Goal: Task Accomplishment & Management: Manage account settings

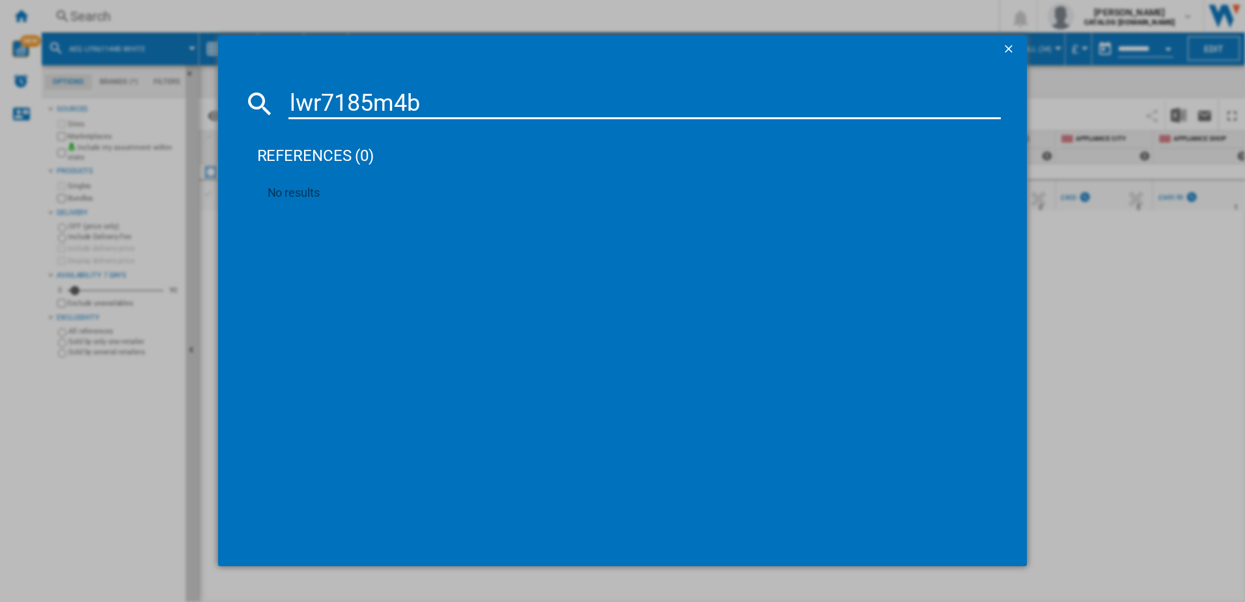
drag, startPoint x: 447, startPoint y: 97, endPoint x: 281, endPoint y: 99, distance: 166.0
click at [281, 99] on div "lwr7185m4b" at bounding box center [622, 103] width 757 height 31
type input "L"
click at [314, 107] on input at bounding box center [644, 103] width 713 height 31
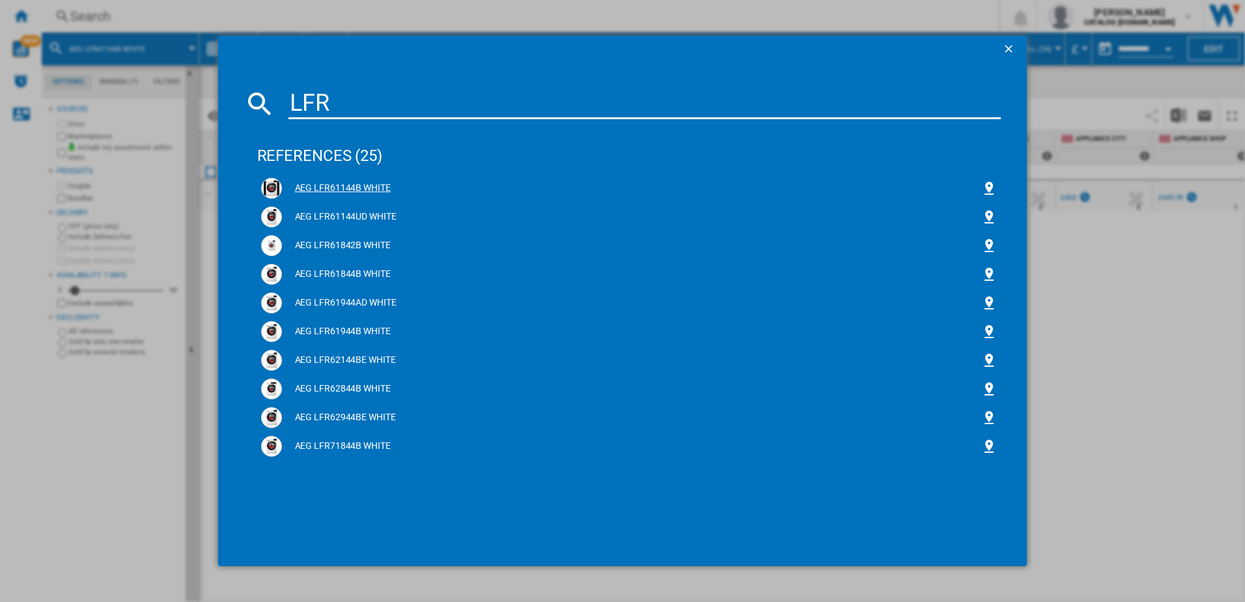
type input "LFR"
click at [348, 188] on div "AEG LFR61144B WHITE" at bounding box center [632, 188] width 700 height 13
click at [331, 189] on div "AEG LFR61144B WHITE" at bounding box center [632, 188] width 700 height 13
click at [301, 186] on div "AEG LFR61144B WHITE" at bounding box center [632, 188] width 700 height 13
click at [335, 186] on div "AEG LFR61144B WHITE" at bounding box center [632, 188] width 700 height 13
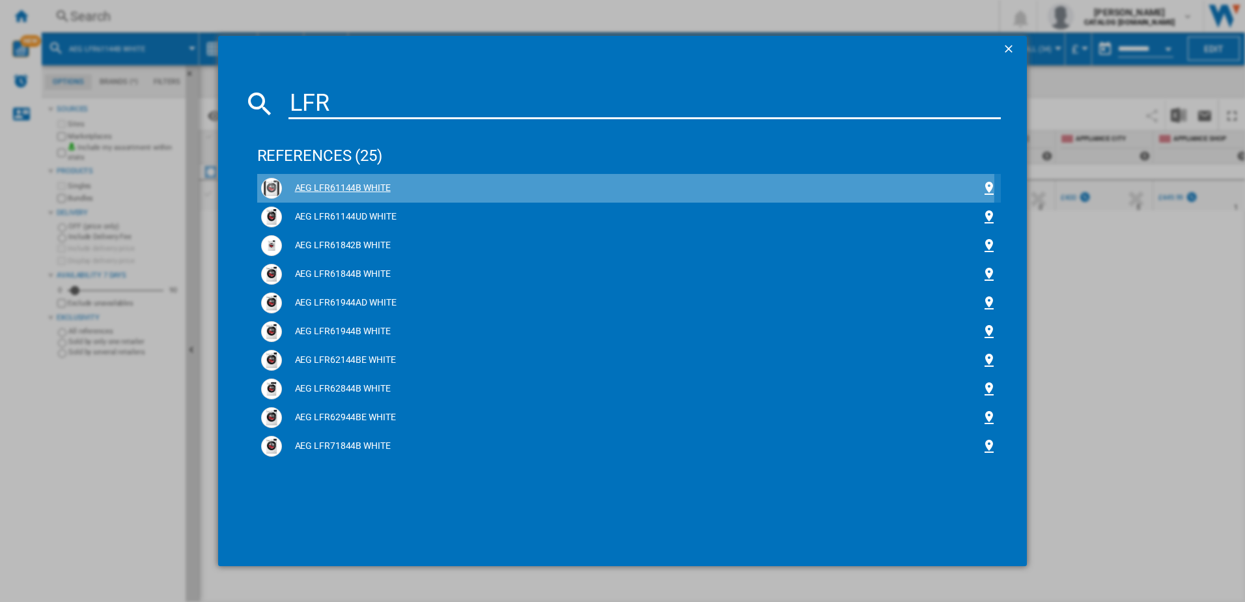
click at [335, 186] on div "AEG LFR61144B WHITE" at bounding box center [632, 188] width 700 height 13
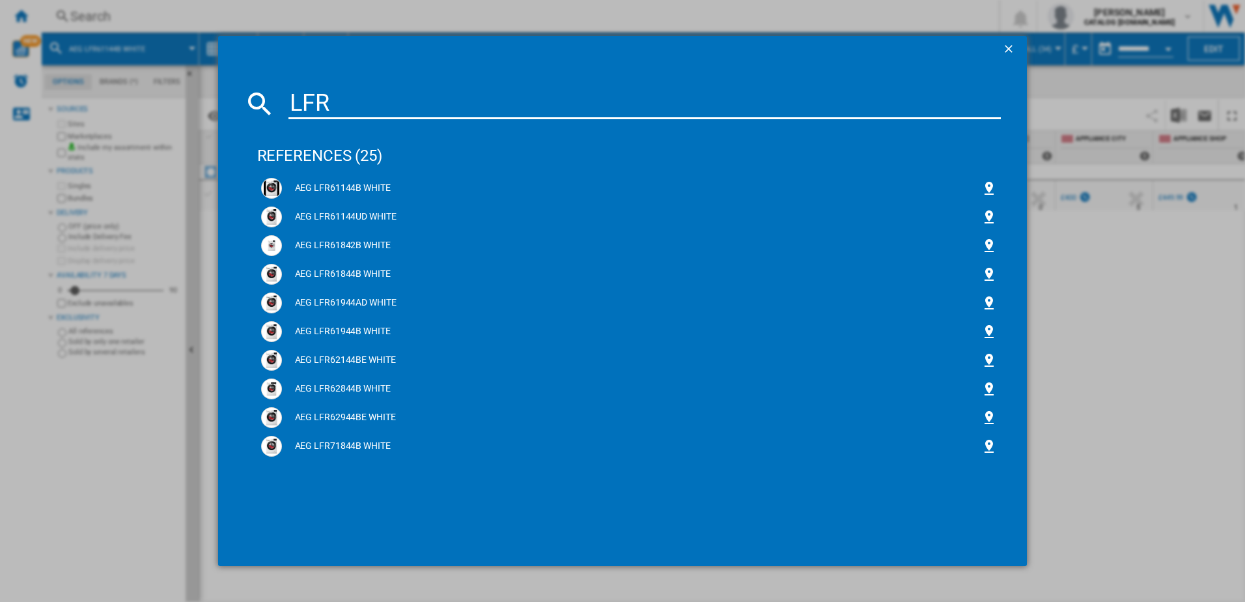
click at [1003, 44] on ng-md-icon "getI18NText('BUTTONS.CLOSE_DIALOG')" at bounding box center [1010, 50] width 16 height 16
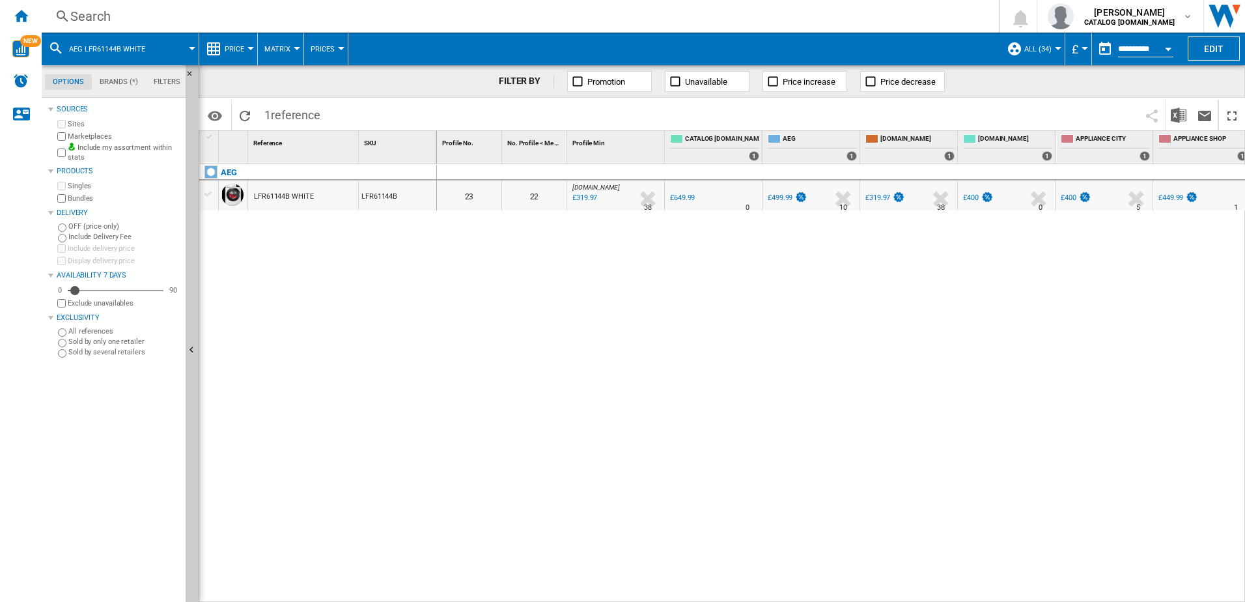
click at [273, 197] on div "LFR61144B WHITE" at bounding box center [284, 197] width 60 height 30
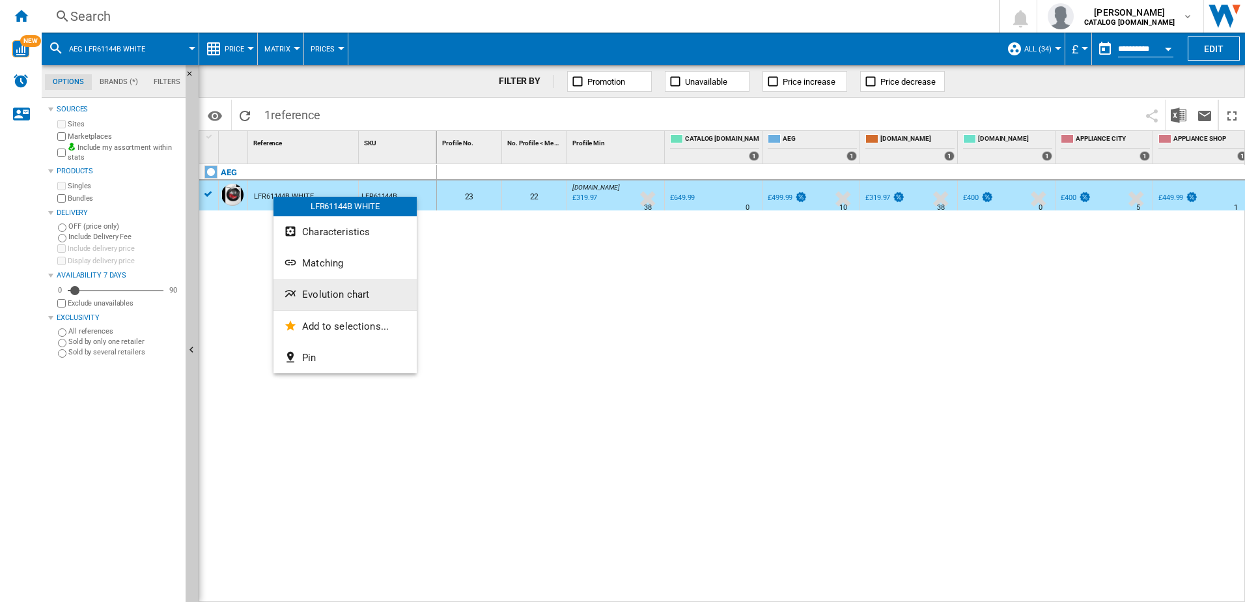
click at [341, 297] on span "Evolution chart" at bounding box center [335, 294] width 67 height 12
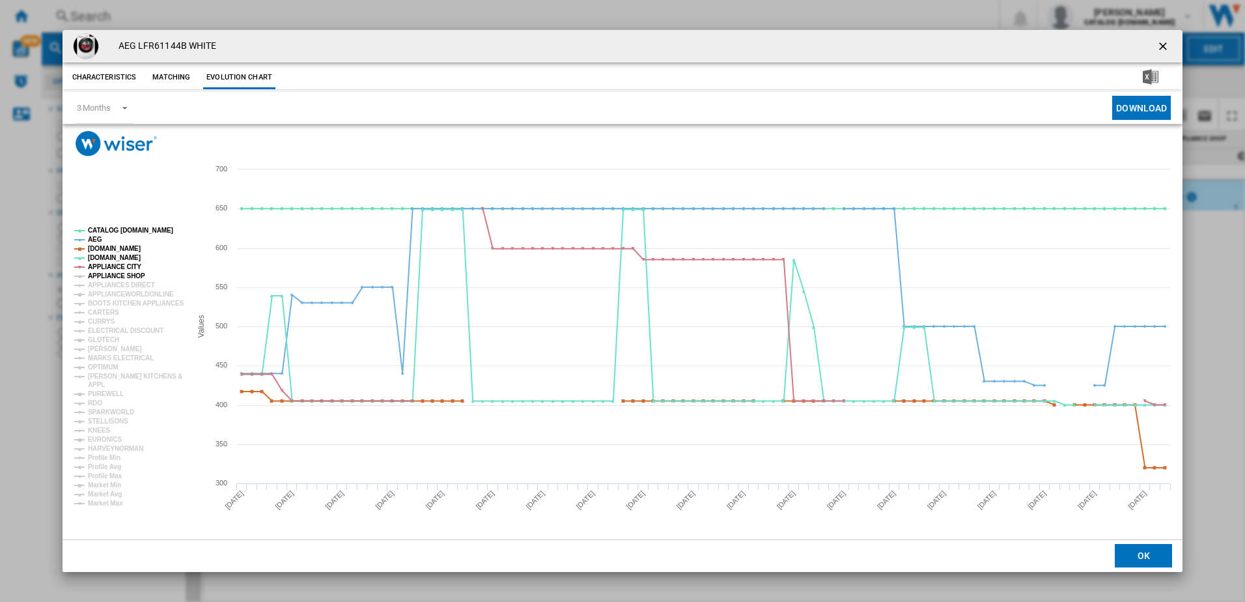
click at [108, 278] on tspan "APPLIANCE SHOP" at bounding box center [116, 275] width 57 height 7
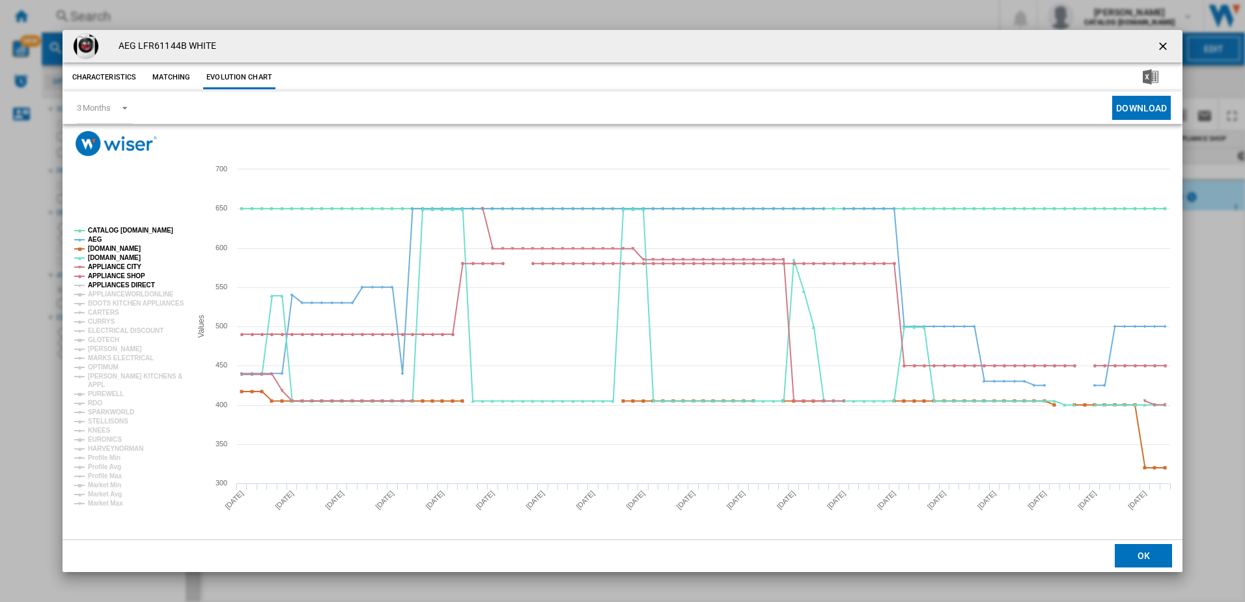
click at [107, 285] on tspan "APPLIANCES DIRECT" at bounding box center [121, 284] width 67 height 7
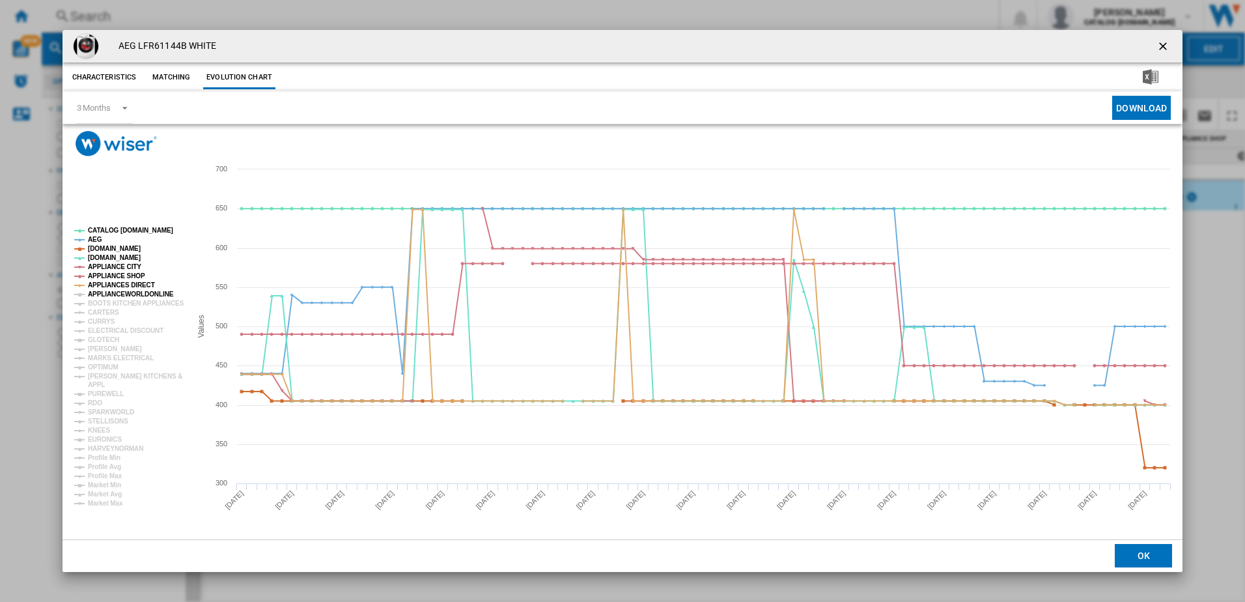
click at [106, 294] on tspan "APPLIANCEWORLDONLINE" at bounding box center [131, 293] width 86 height 7
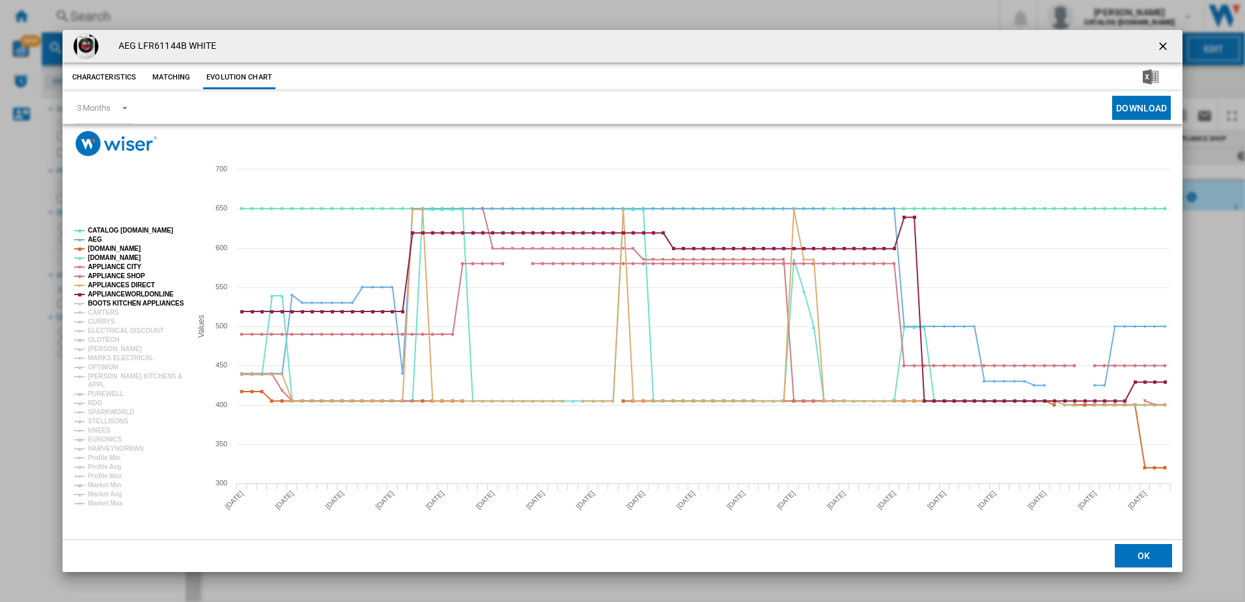
click at [109, 307] on tspan "BOOTS KITCHEN APPLIANCES" at bounding box center [136, 302] width 96 height 7
click at [106, 318] on tspan "CURRYS" at bounding box center [101, 321] width 27 height 7
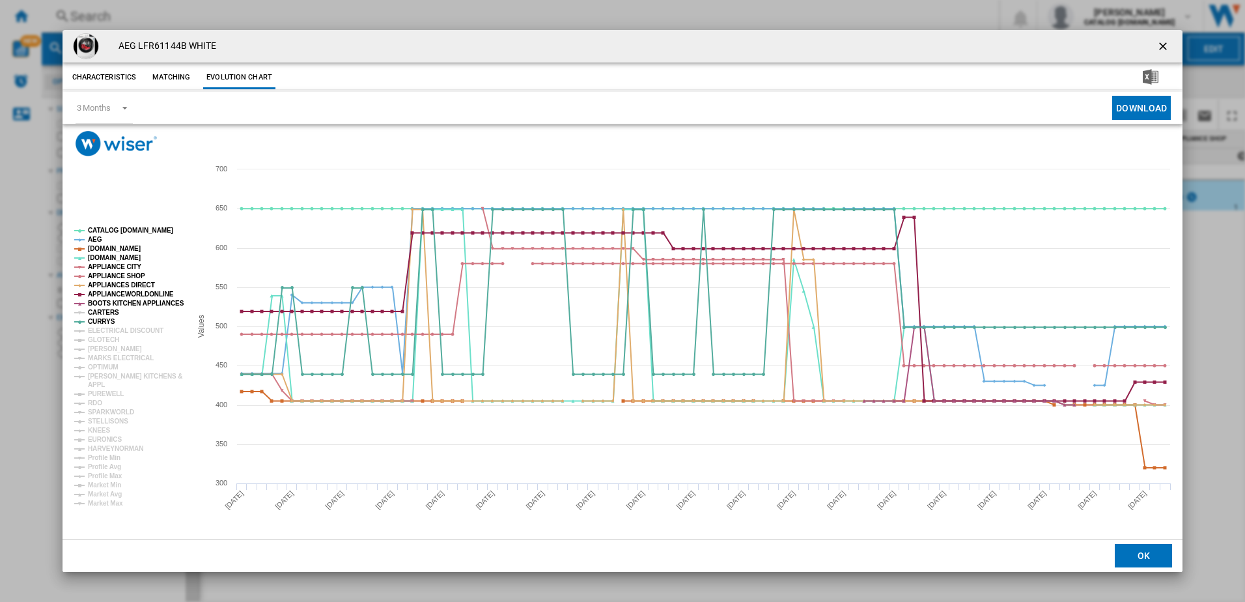
click at [104, 314] on tspan "CARTERS" at bounding box center [103, 312] width 31 height 7
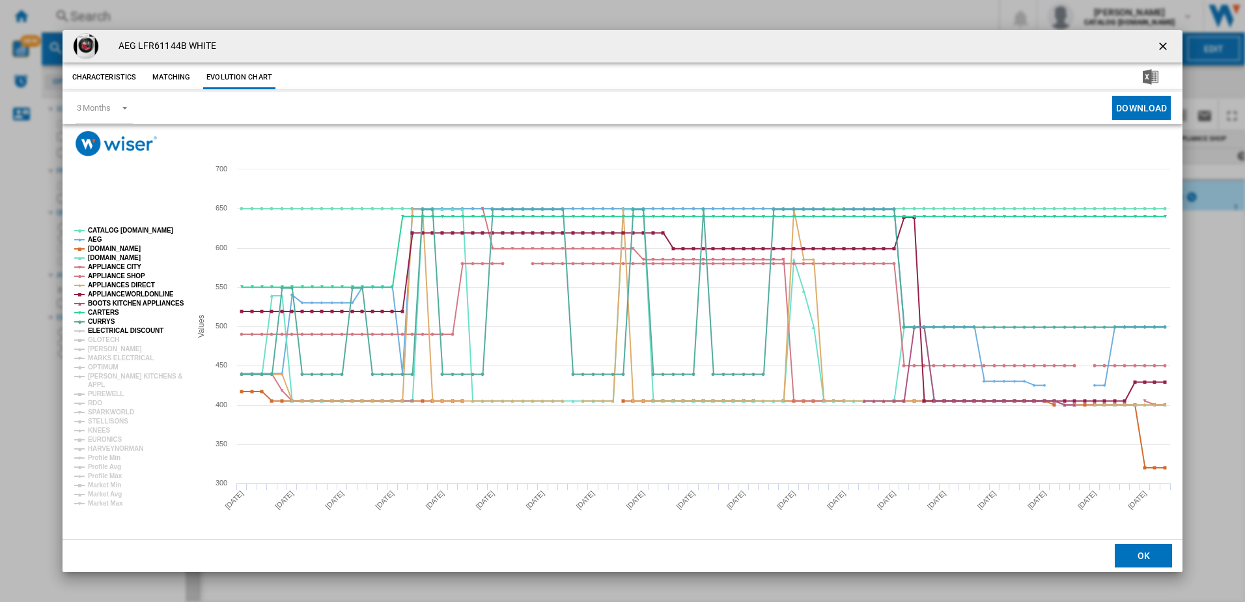
click at [114, 331] on tspan "ELECTRICAL DISCOUNT" at bounding box center [126, 330] width 76 height 7
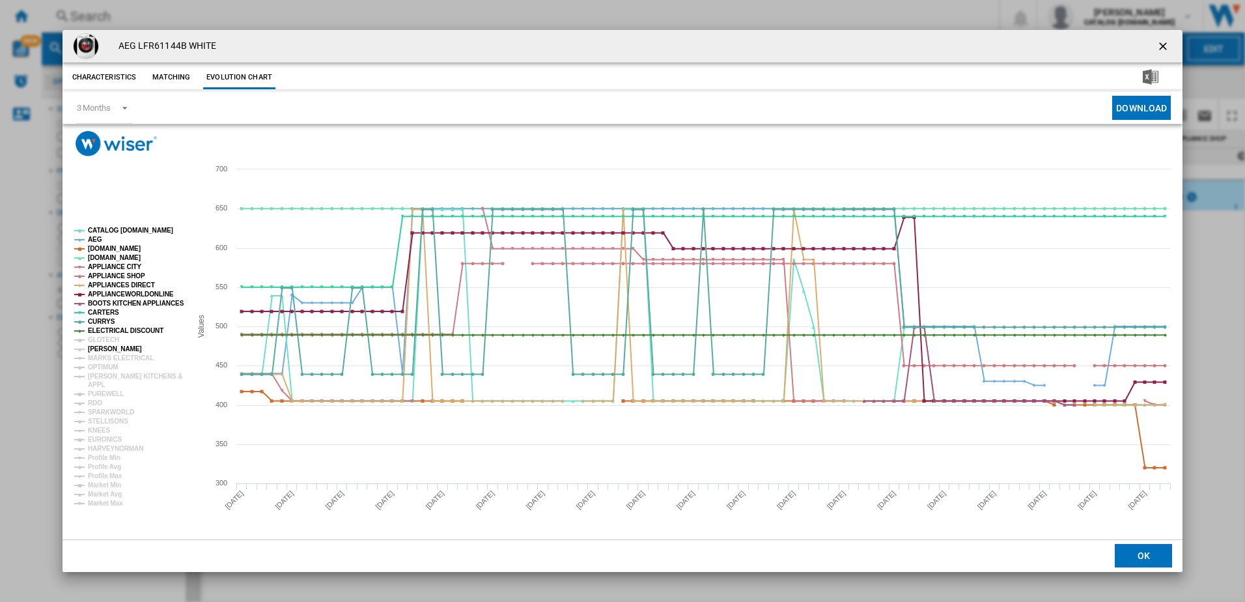
click at [112, 345] on tspan "[PERSON_NAME]" at bounding box center [115, 348] width 54 height 7
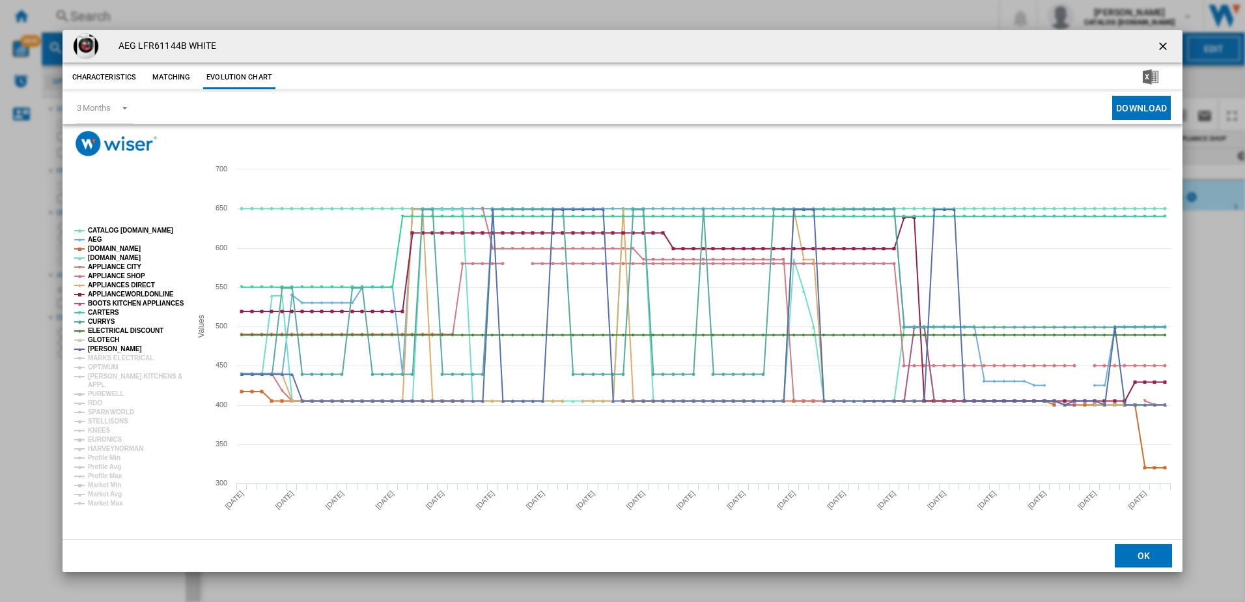
click at [110, 339] on tspan "GLOTECH" at bounding box center [103, 339] width 31 height 7
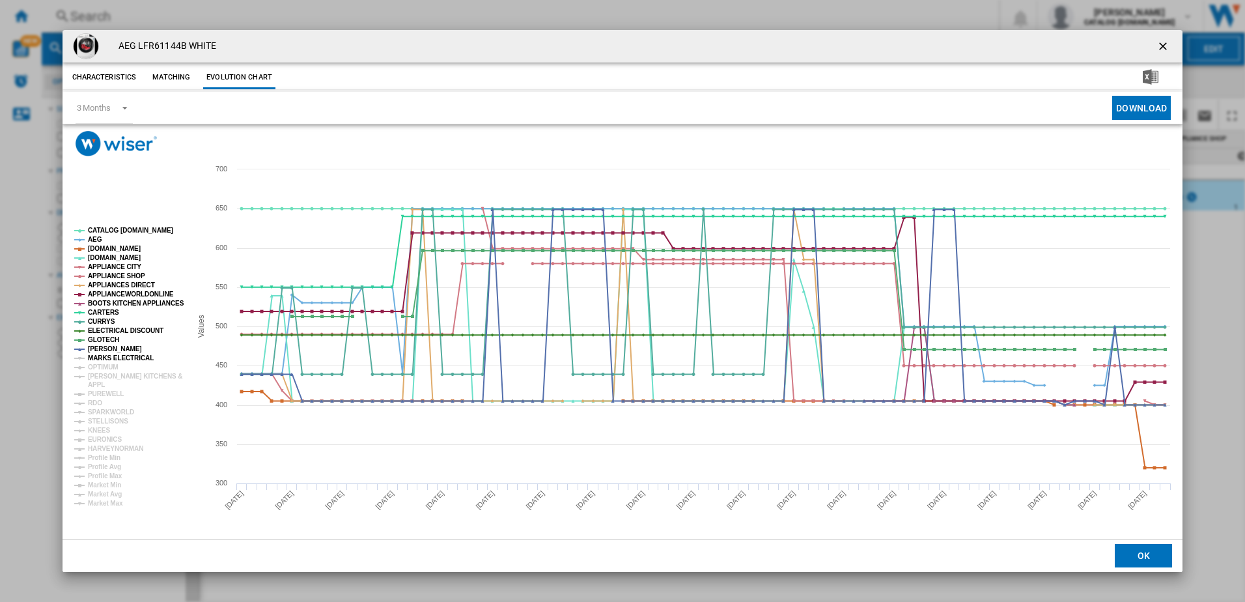
click at [115, 359] on tspan "MARKS ELECTRICAL" at bounding box center [121, 357] width 66 height 7
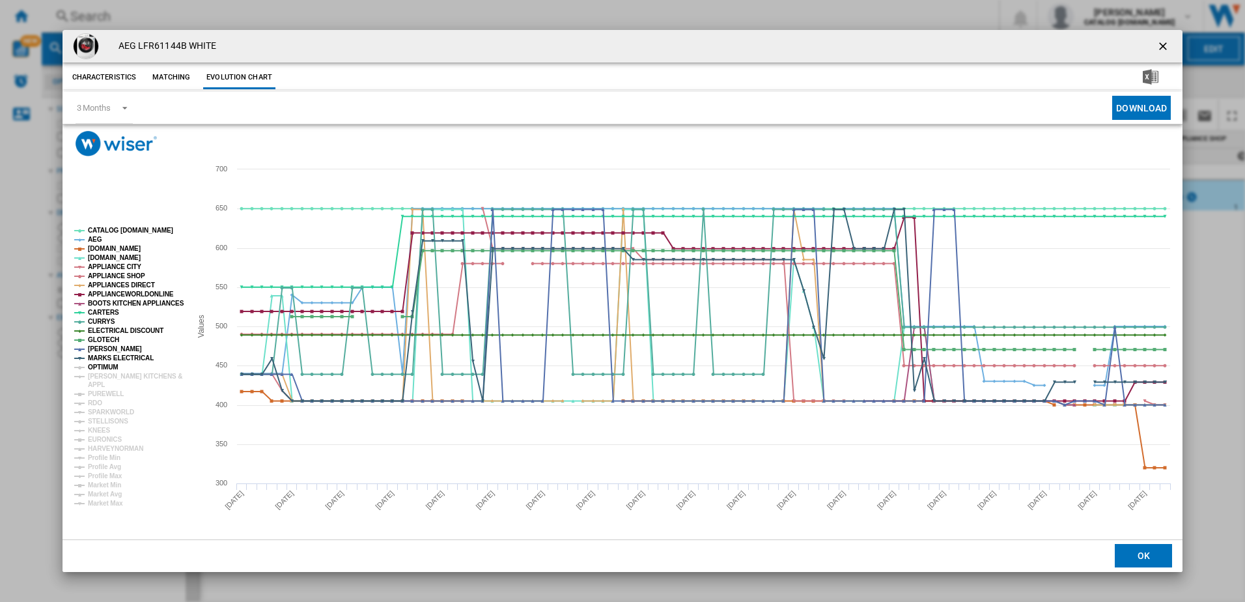
click at [111, 370] on tspan "OPTIMUM" at bounding box center [103, 366] width 31 height 7
click at [111, 380] on tspan "[PERSON_NAME] KITCHENS &" at bounding box center [135, 375] width 94 height 7
click at [98, 397] on tspan "PUREWELL" at bounding box center [106, 393] width 36 height 7
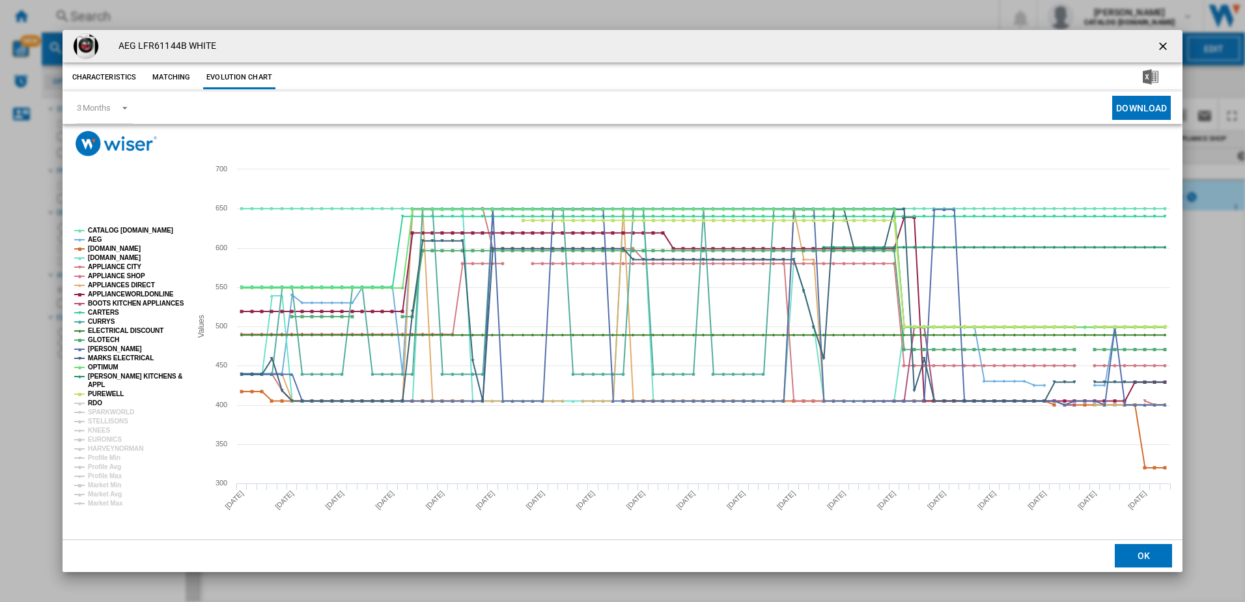
click at [100, 405] on tspan "RDO" at bounding box center [95, 402] width 14 height 7
click at [119, 486] on tspan "Market Min" at bounding box center [104, 484] width 33 height 7
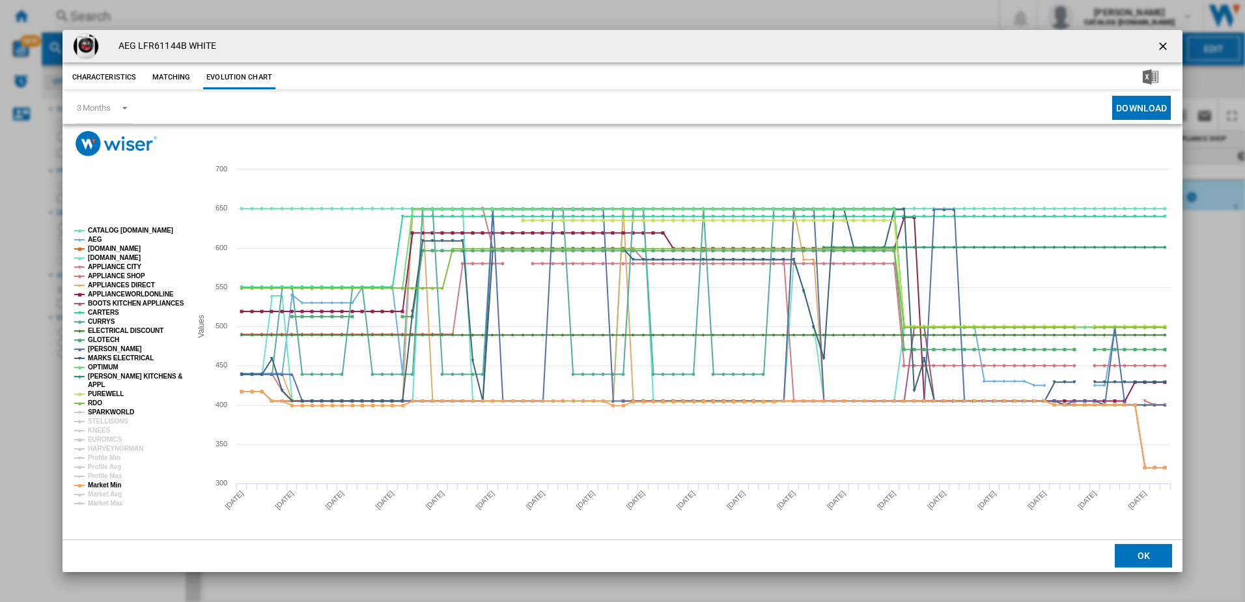
click at [102, 411] on tspan "SPARKWORLD" at bounding box center [111, 411] width 46 height 7
click at [102, 419] on tspan "STELLISONS" at bounding box center [108, 420] width 40 height 7
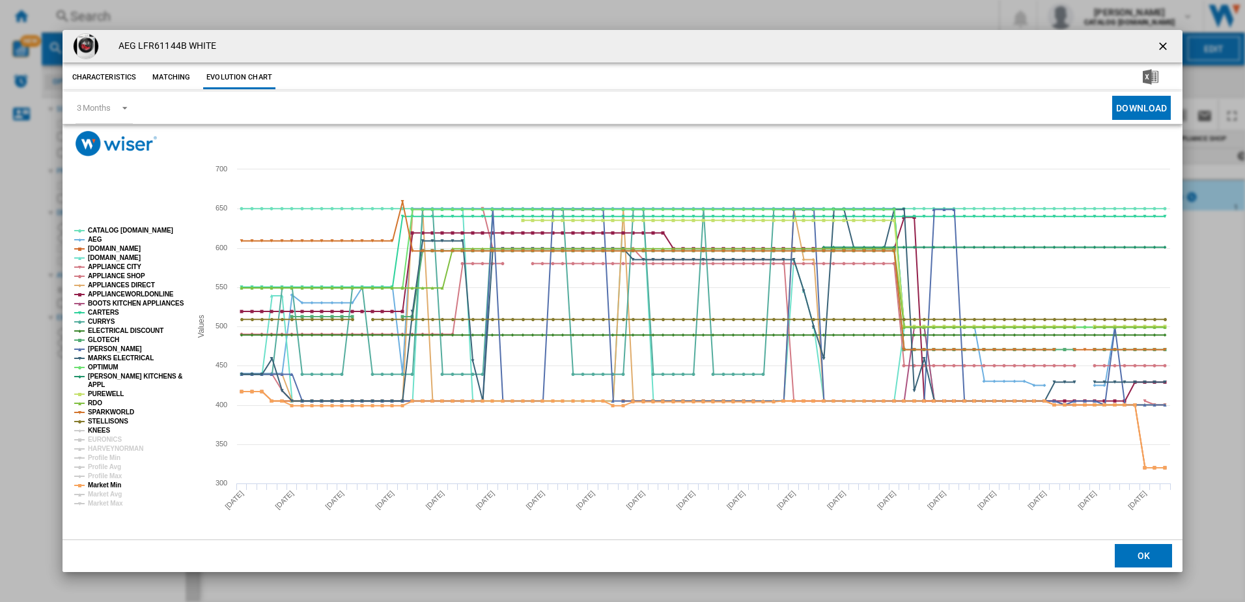
click at [106, 430] on tspan "KNEES" at bounding box center [99, 429] width 22 height 7
click at [109, 438] on tspan "EURONICS" at bounding box center [105, 439] width 34 height 7
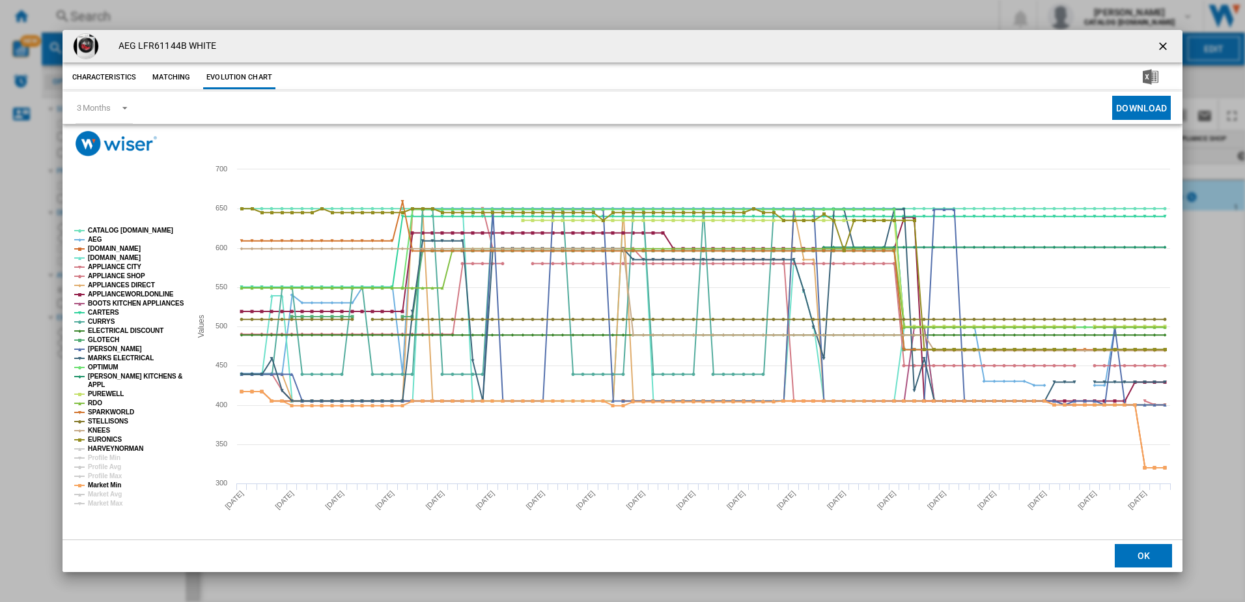
click at [126, 447] on tspan "HARVEYNORMAN" at bounding box center [115, 448] width 55 height 7
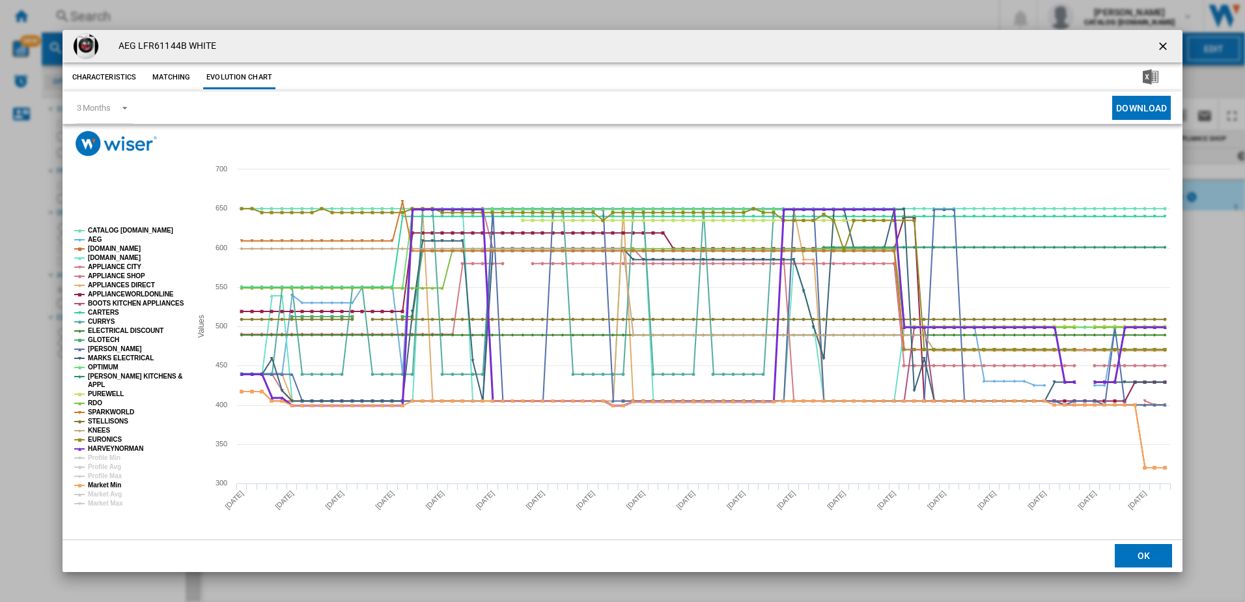
click at [128, 448] on tspan "HARVEYNORMAN" at bounding box center [115, 448] width 55 height 7
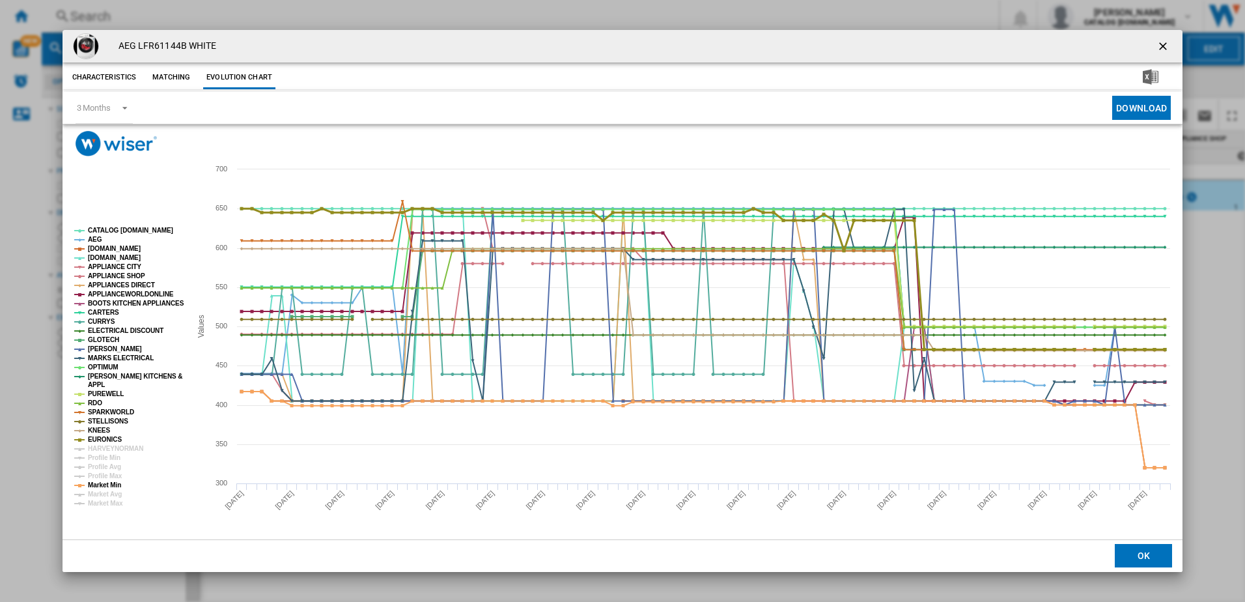
click at [109, 438] on tspan "EURONICS" at bounding box center [105, 439] width 34 height 7
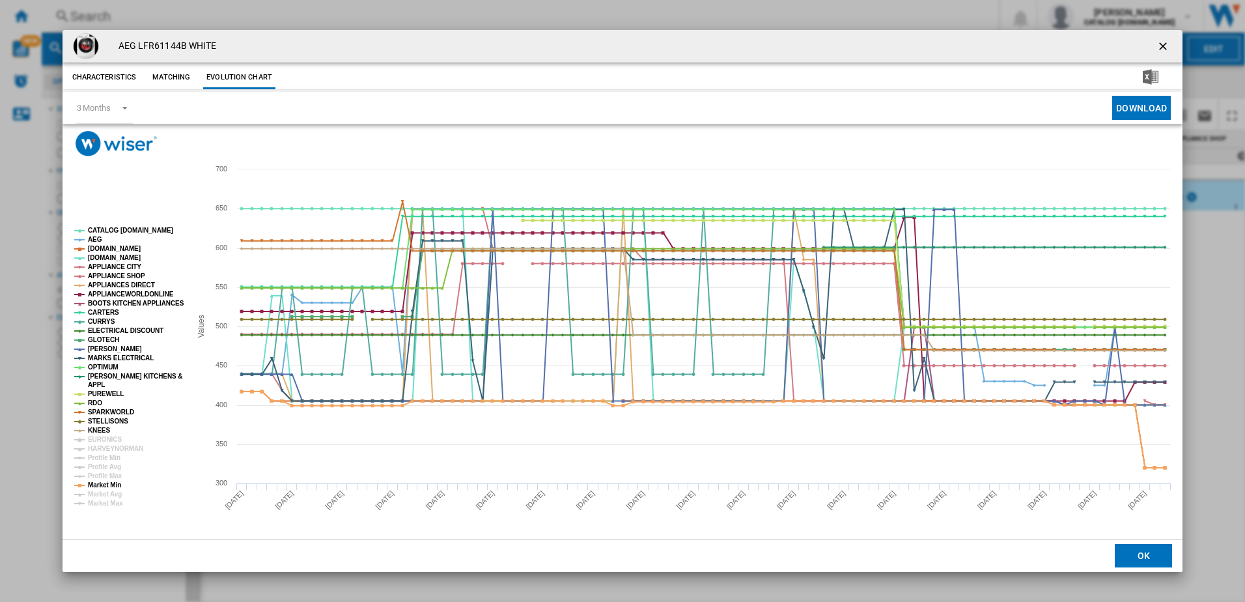
click at [109, 429] on rect "Product popup" at bounding box center [127, 365] width 117 height 289
click at [99, 430] on tspan "KNEES" at bounding box center [99, 429] width 22 height 7
click at [101, 419] on tspan "STELLISONS" at bounding box center [108, 420] width 40 height 7
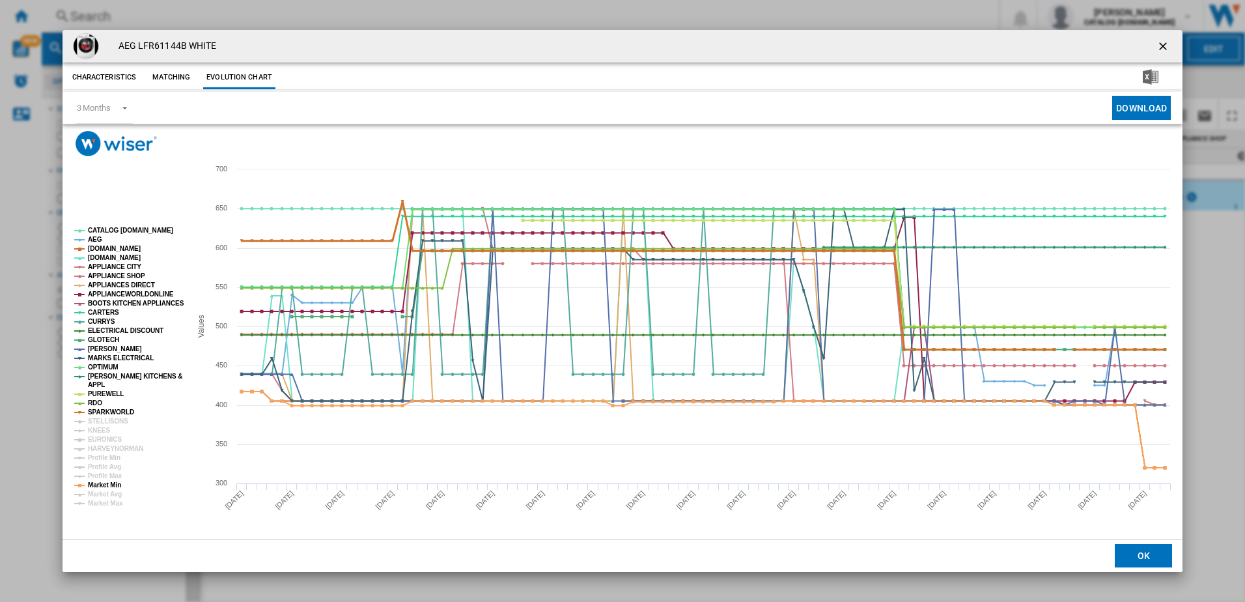
click at [102, 410] on tspan "SPARKWORLD" at bounding box center [111, 411] width 46 height 7
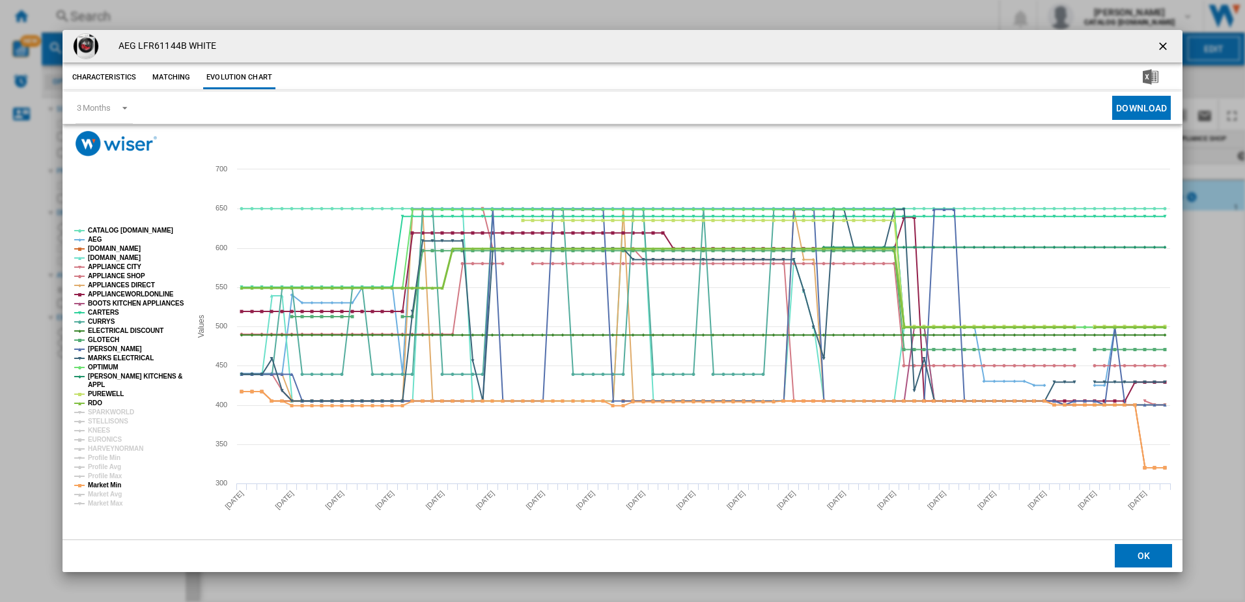
click at [95, 399] on tspan "RDO" at bounding box center [95, 402] width 14 height 7
click at [97, 248] on tspan "[DOMAIN_NAME]" at bounding box center [114, 248] width 53 height 7
click at [100, 257] on tspan "[DOMAIN_NAME]" at bounding box center [114, 257] width 53 height 7
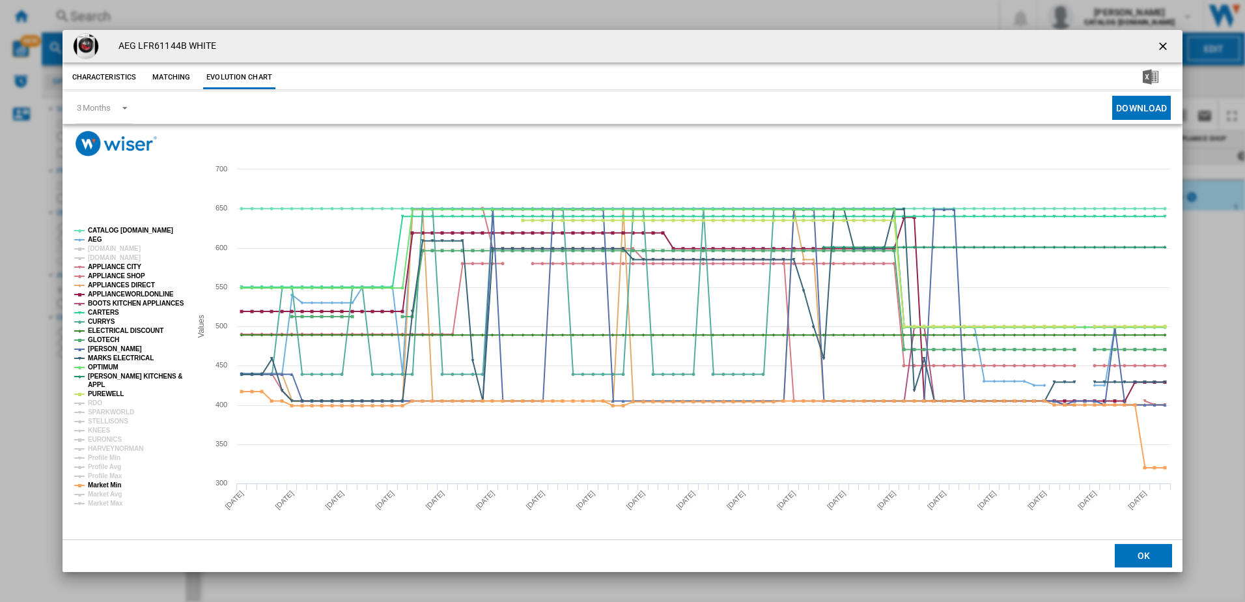
click at [100, 263] on tspan "APPLIANCE CITY" at bounding box center [114, 266] width 53 height 7
click at [100, 275] on tspan "APPLIANCE SHOP" at bounding box center [116, 275] width 57 height 7
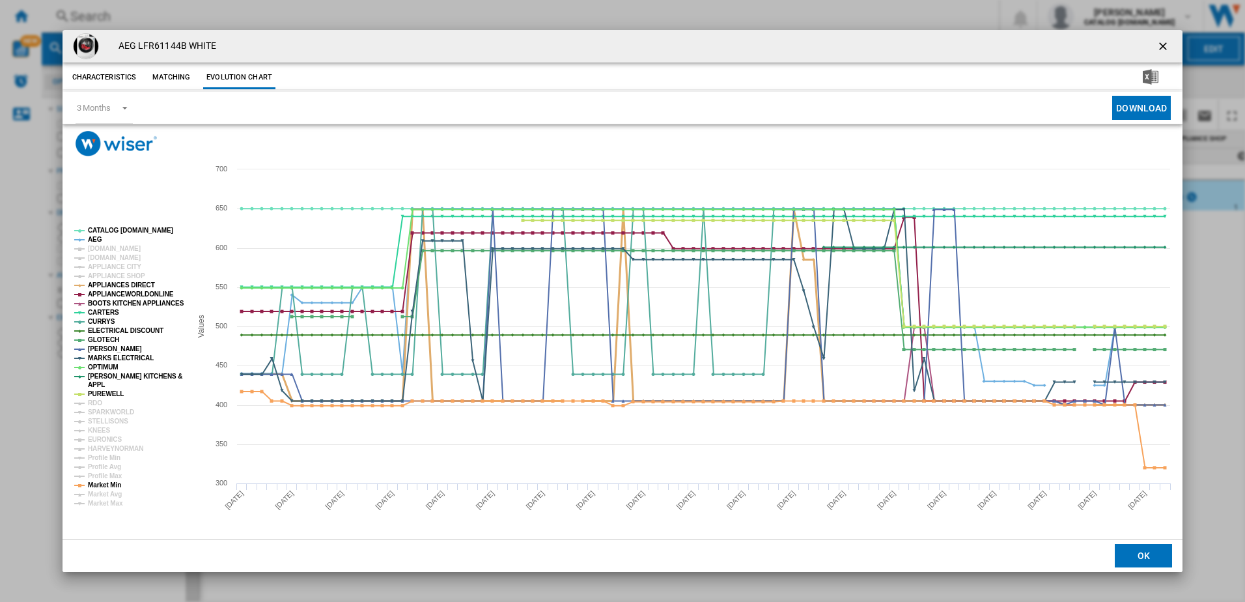
click at [100, 281] on tspan "APPLIANCES DIRECT" at bounding box center [121, 284] width 67 height 7
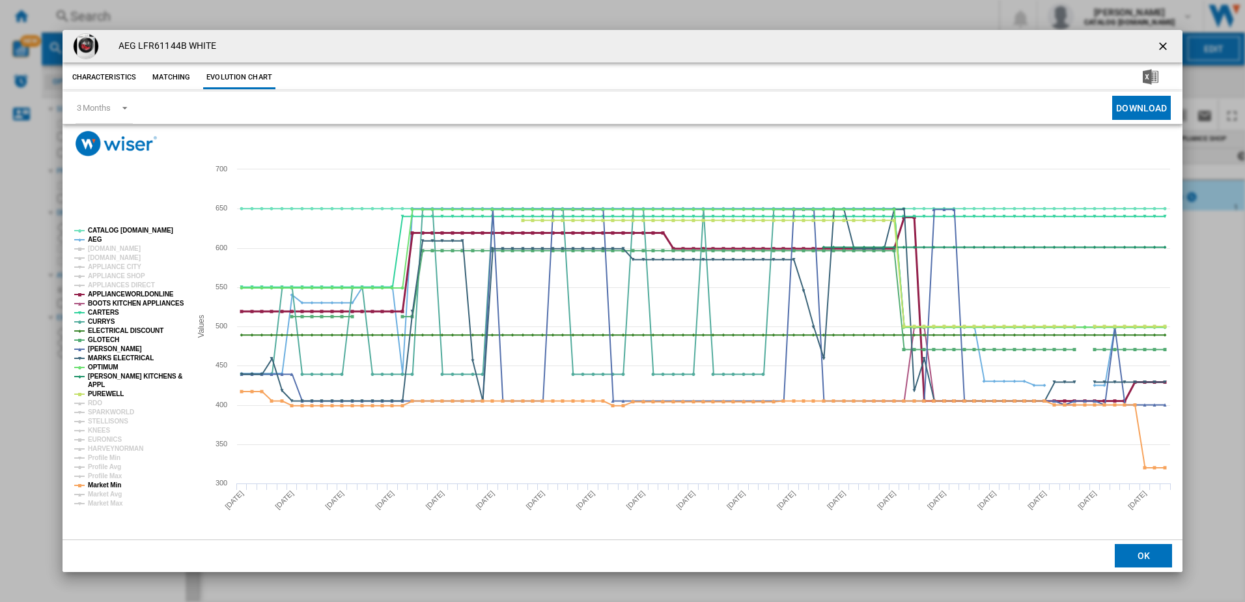
click at [102, 296] on tspan "APPLIANCEWORLDONLINE" at bounding box center [131, 293] width 86 height 7
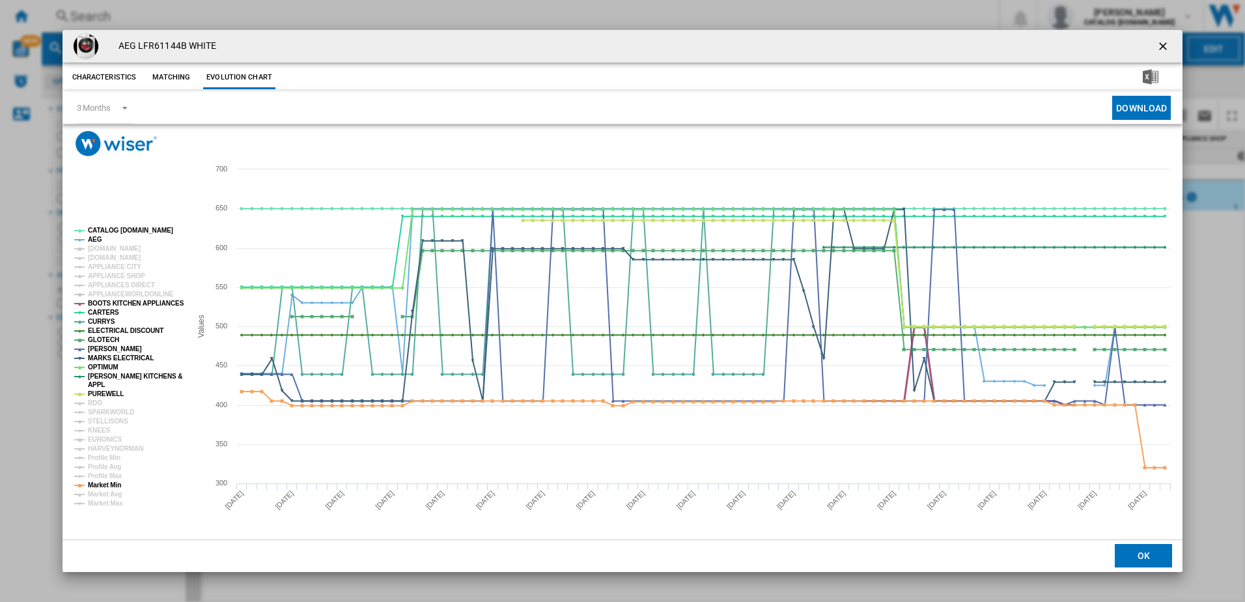
click at [102, 304] on tspan "BOOTS KITCHEN APPLIANCES" at bounding box center [136, 302] width 96 height 7
click at [103, 312] on tspan "CARTERS" at bounding box center [103, 312] width 31 height 7
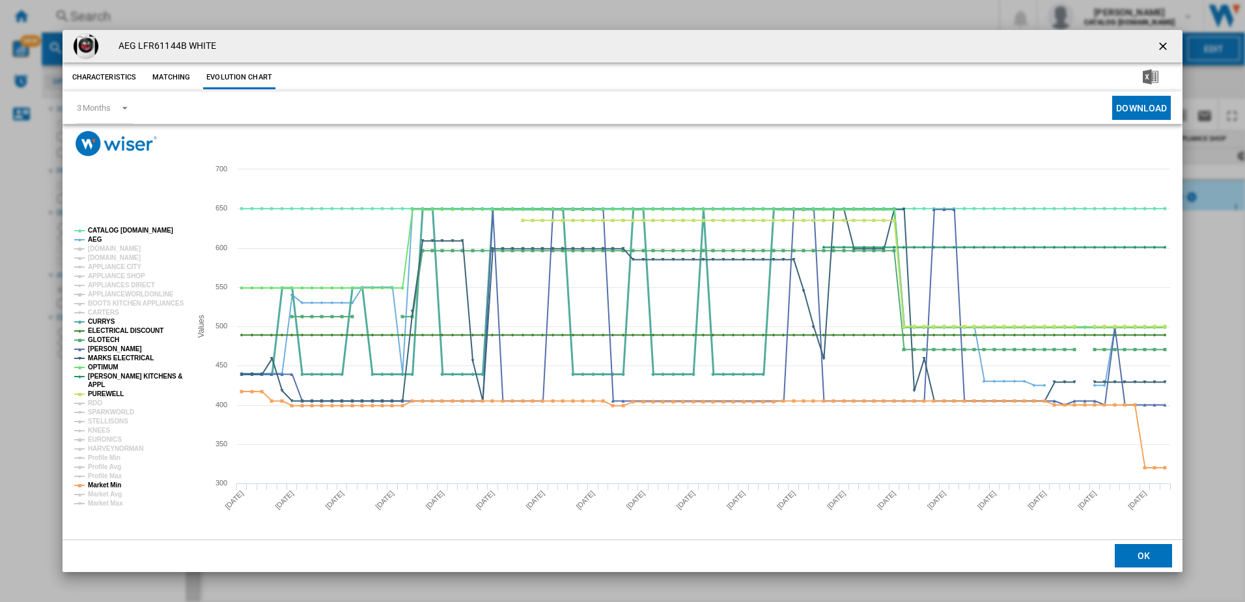
drag, startPoint x: 101, startPoint y: 322, endPoint x: 102, endPoint y: 331, distance: 9.2
click at [101, 322] on tspan "CURRYS" at bounding box center [101, 321] width 27 height 7
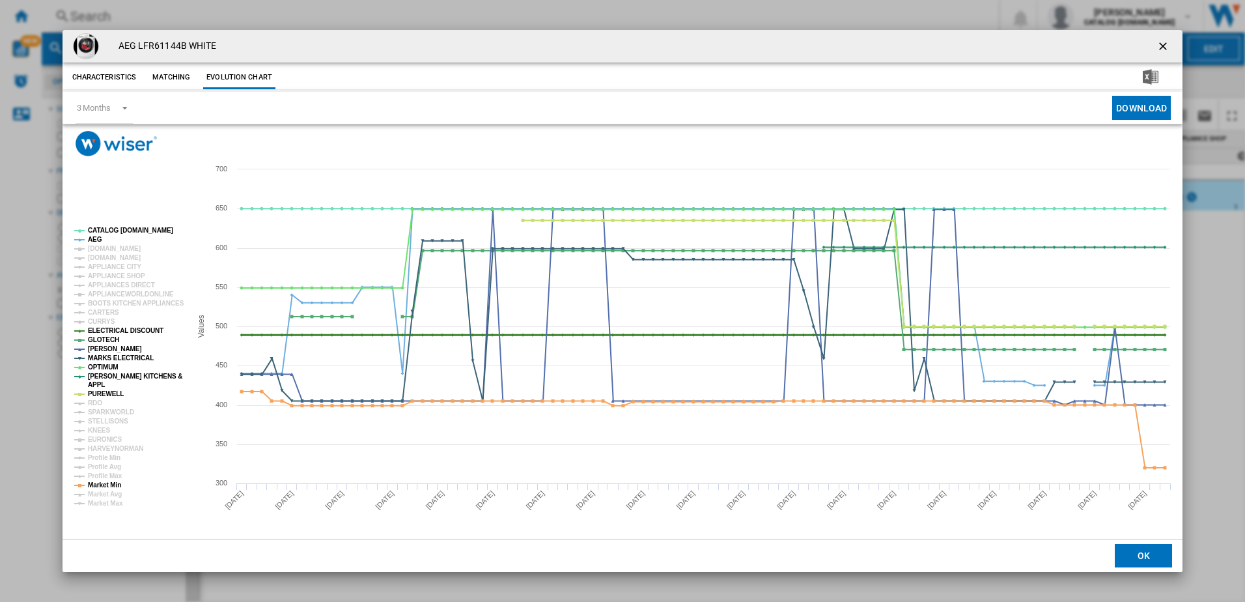
click at [103, 331] on tspan "ELECTRICAL DISCOUNT" at bounding box center [126, 330] width 76 height 7
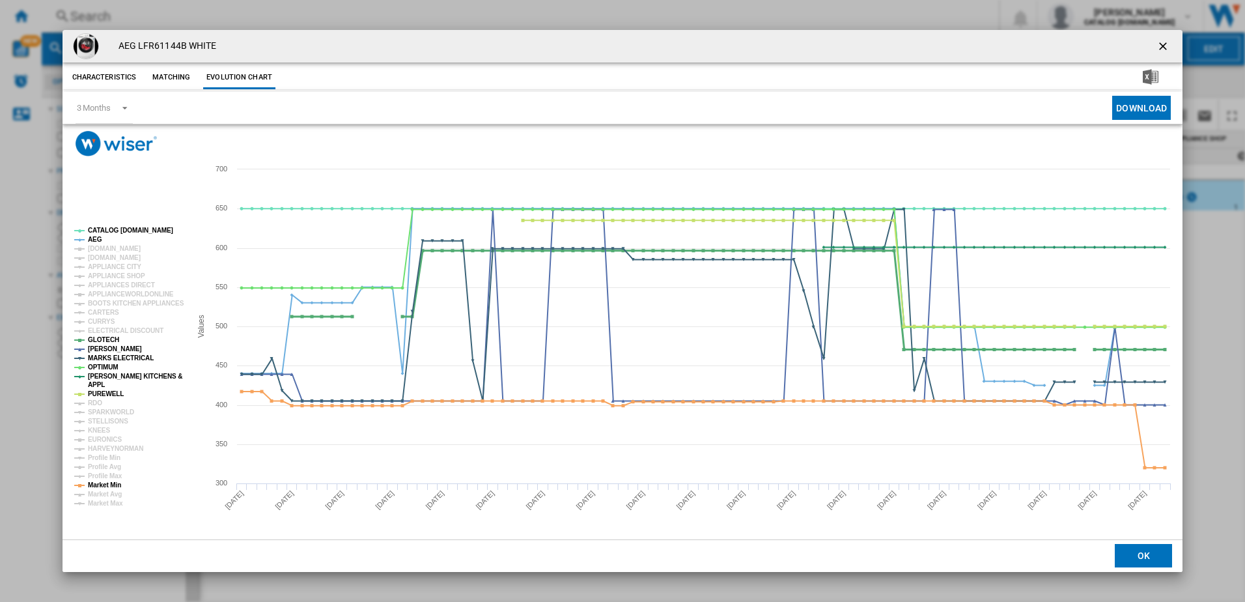
click at [105, 340] on tspan "GLOTECH" at bounding box center [103, 339] width 31 height 7
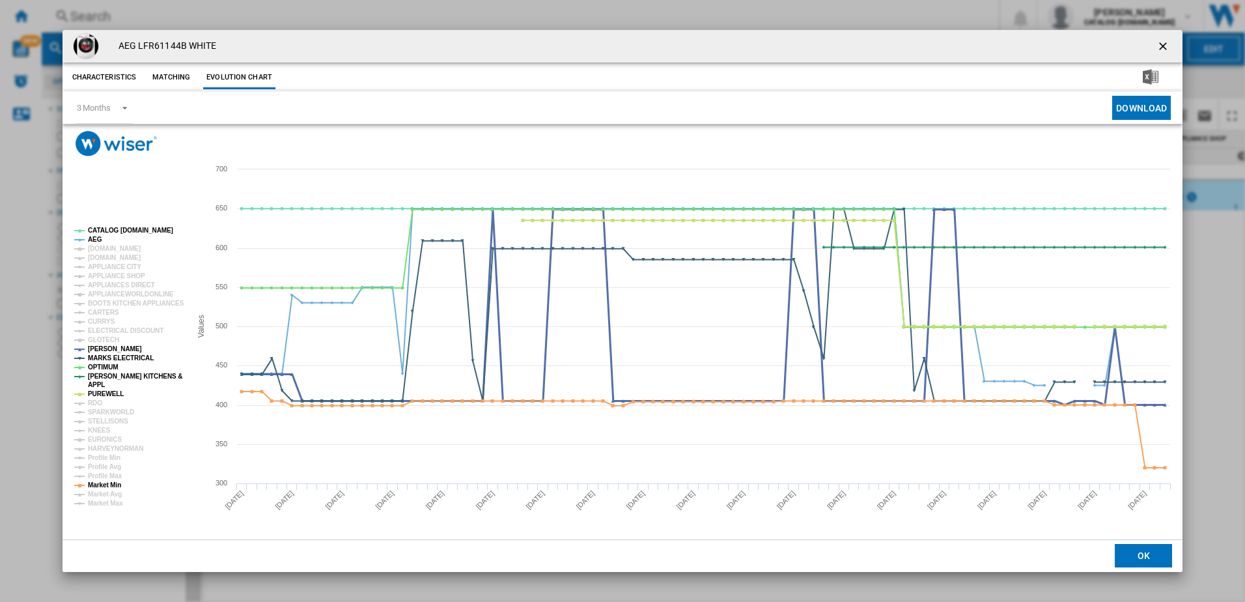
click at [106, 347] on tspan "[PERSON_NAME]" at bounding box center [115, 348] width 54 height 7
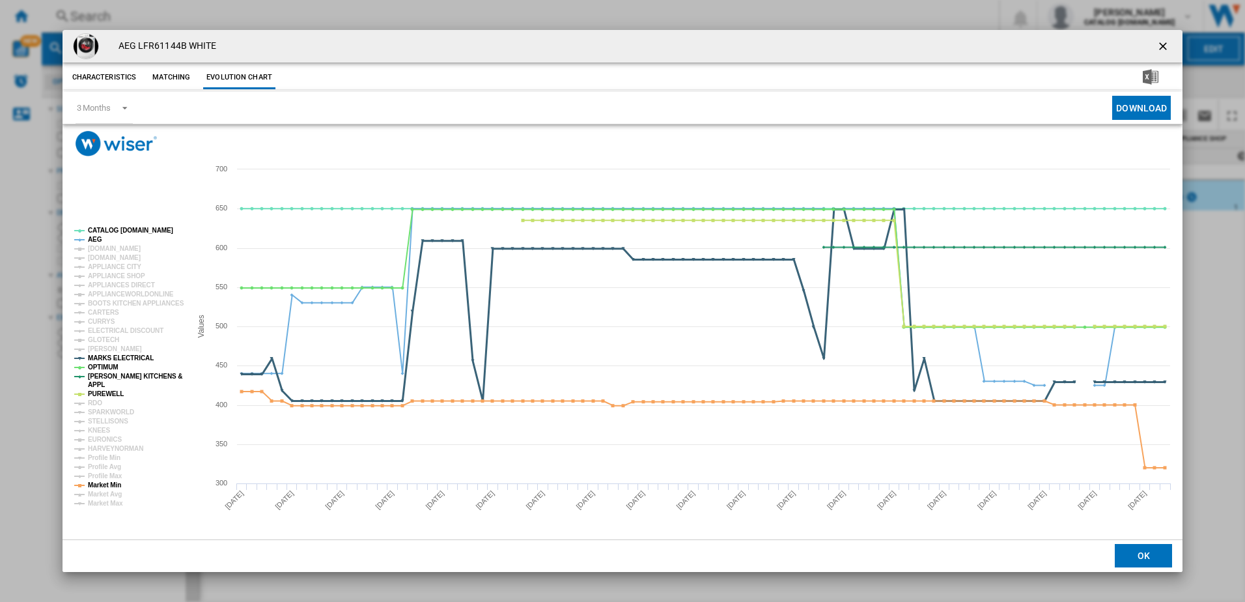
click at [107, 355] on tspan "MARKS ELECTRICAL" at bounding box center [121, 357] width 66 height 7
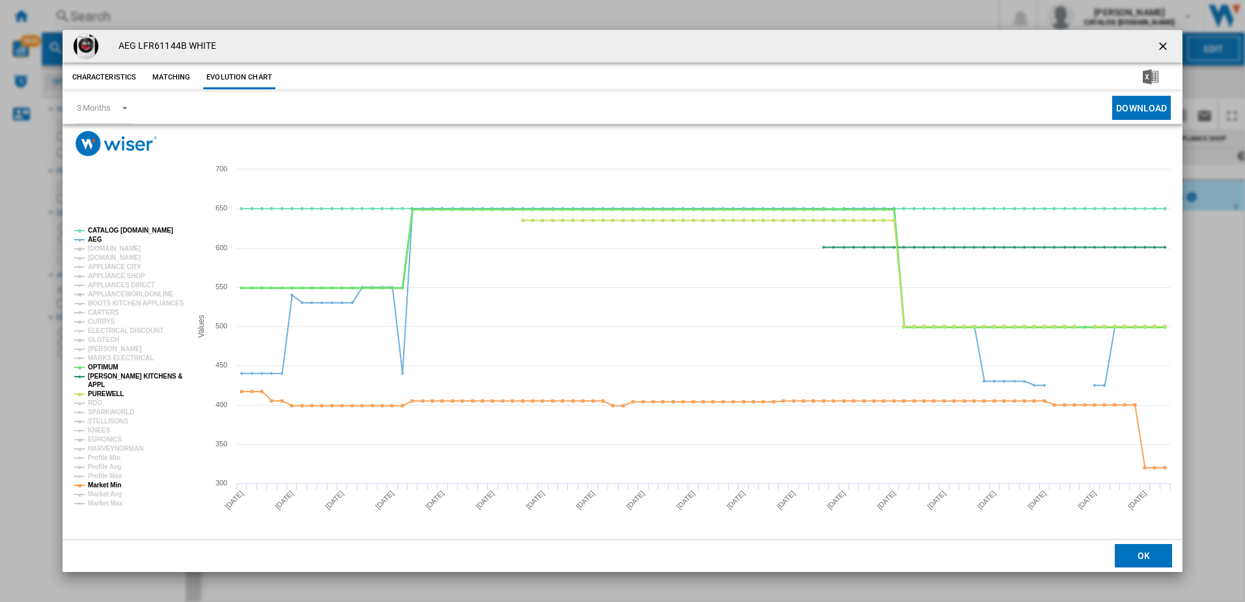
click at [105, 368] on tspan "OPTIMUM" at bounding box center [103, 366] width 31 height 7
click at [106, 376] on tspan "[PERSON_NAME] KITCHENS &" at bounding box center [135, 375] width 94 height 7
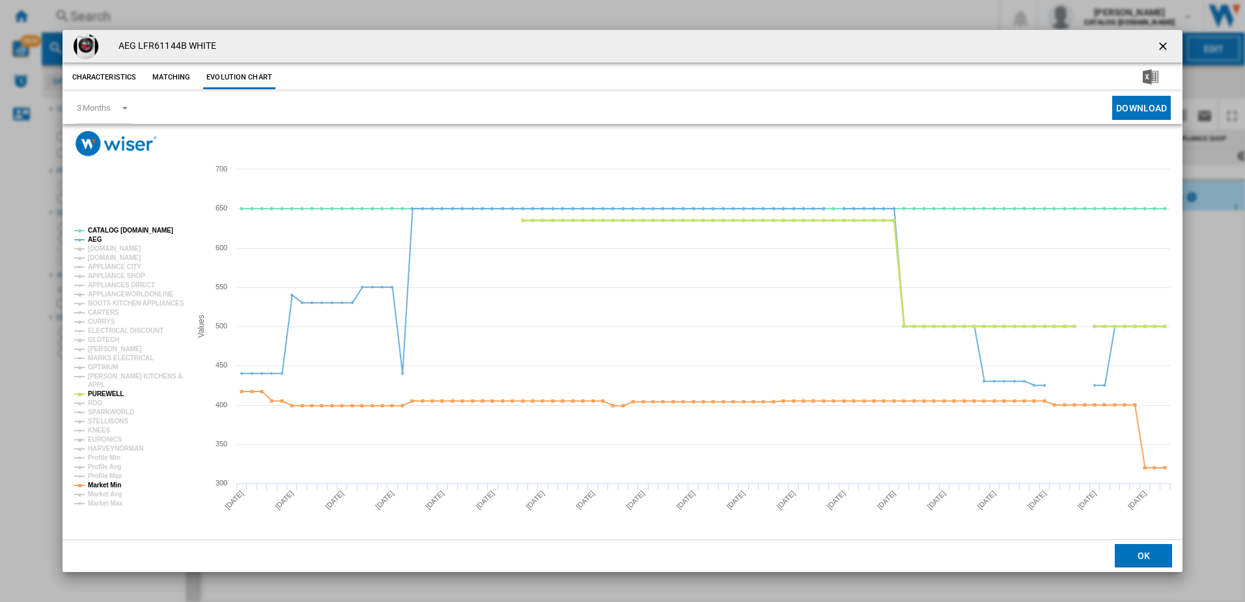
click at [102, 394] on tspan "PUREWELL" at bounding box center [106, 393] width 36 height 7
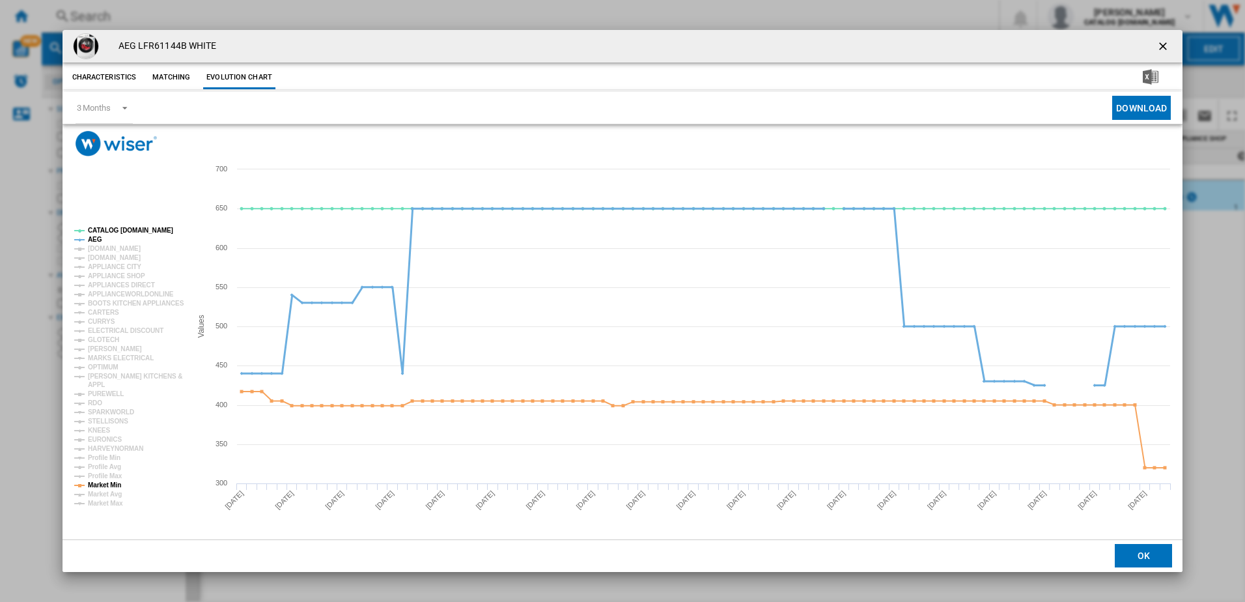
click at [97, 238] on tspan "AEG" at bounding box center [95, 239] width 14 height 7
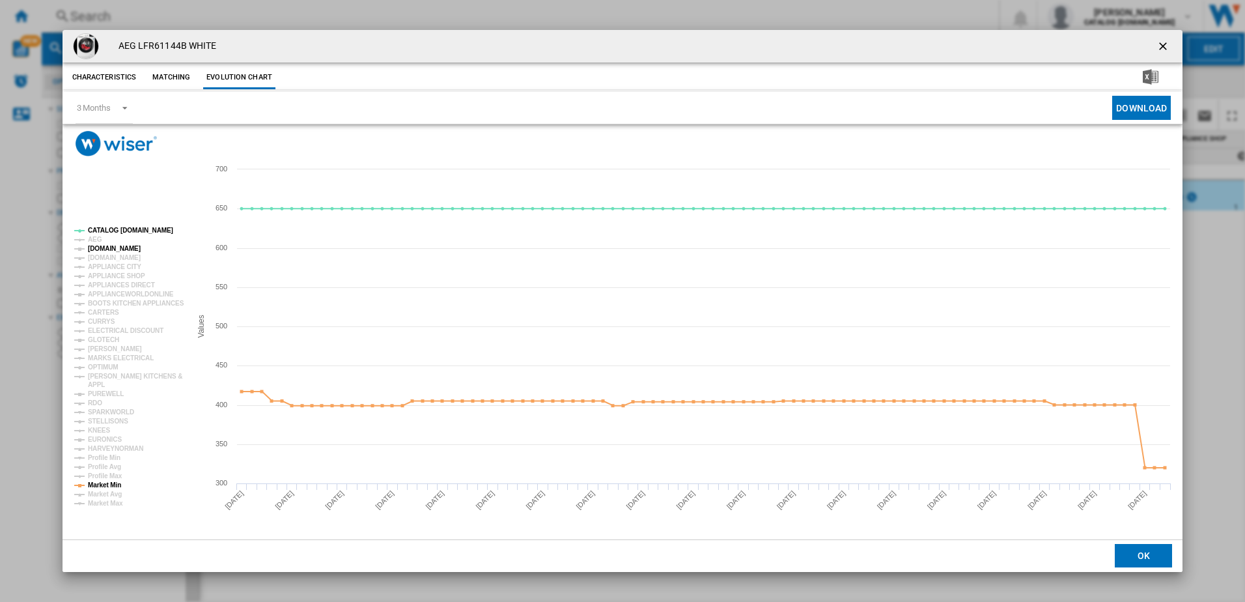
click at [112, 249] on tspan "[DOMAIN_NAME]" at bounding box center [114, 248] width 53 height 7
click at [111, 249] on tspan "[DOMAIN_NAME]" at bounding box center [114, 248] width 53 height 7
click at [109, 257] on tspan "[DOMAIN_NAME]" at bounding box center [114, 257] width 53 height 7
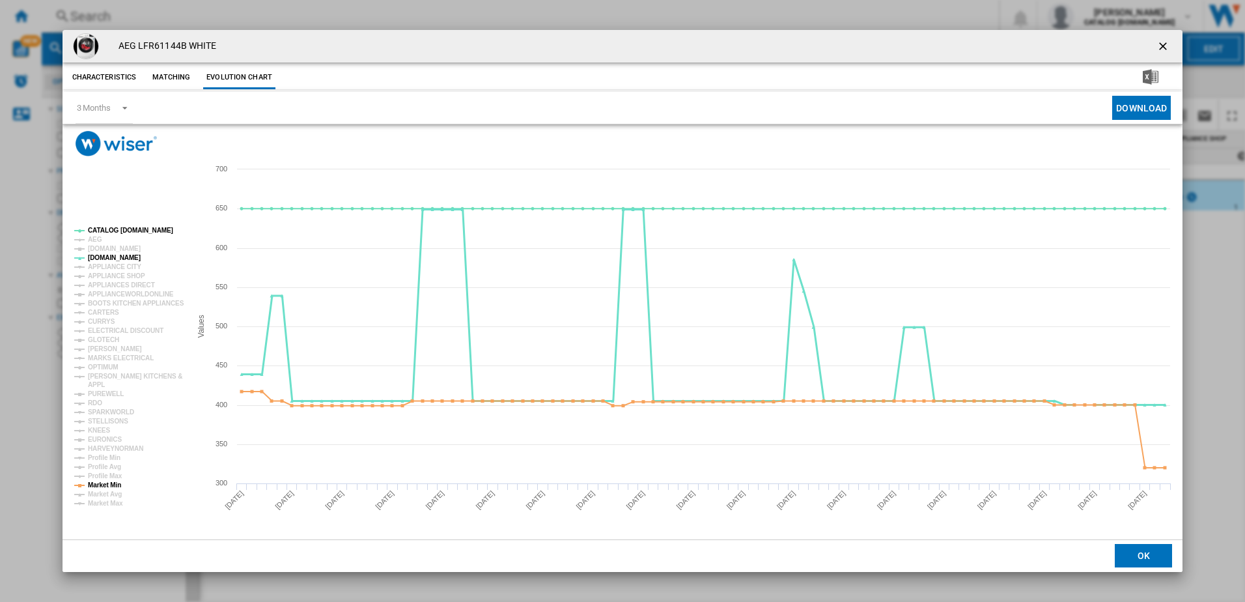
click at [109, 257] on tspan "[DOMAIN_NAME]" at bounding box center [114, 257] width 53 height 7
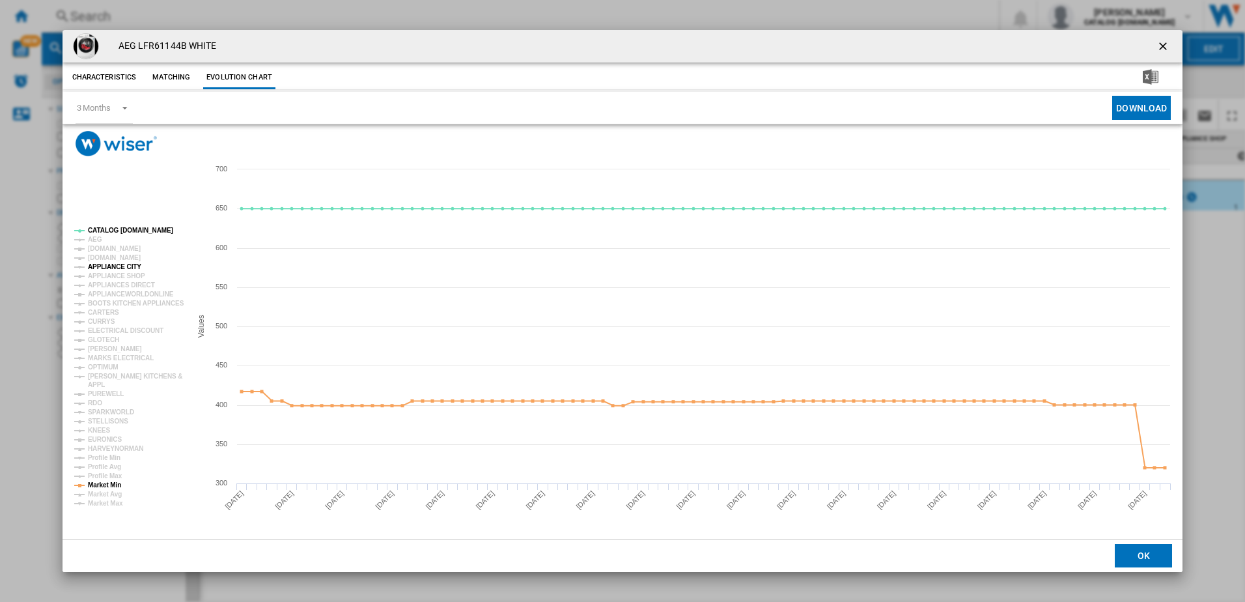
click at [109, 265] on tspan "APPLIANCE CITY" at bounding box center [114, 266] width 53 height 7
click at [109, 273] on tspan "APPLIANCE SHOP" at bounding box center [116, 275] width 57 height 7
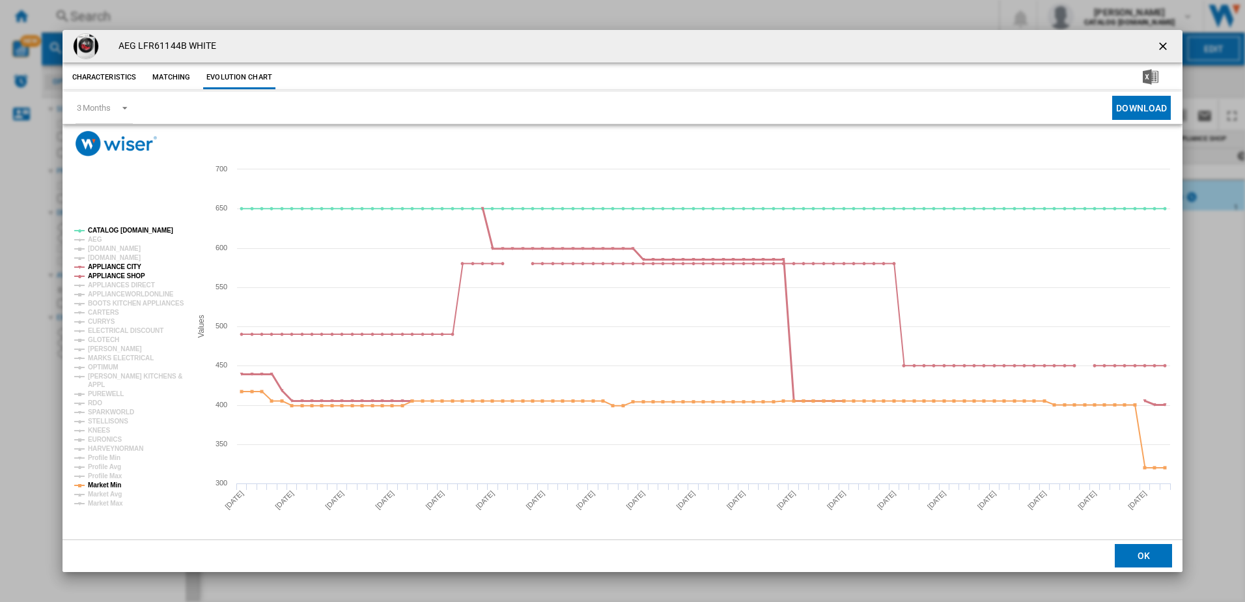
click at [109, 265] on tspan "APPLIANCE CITY" at bounding box center [114, 266] width 53 height 7
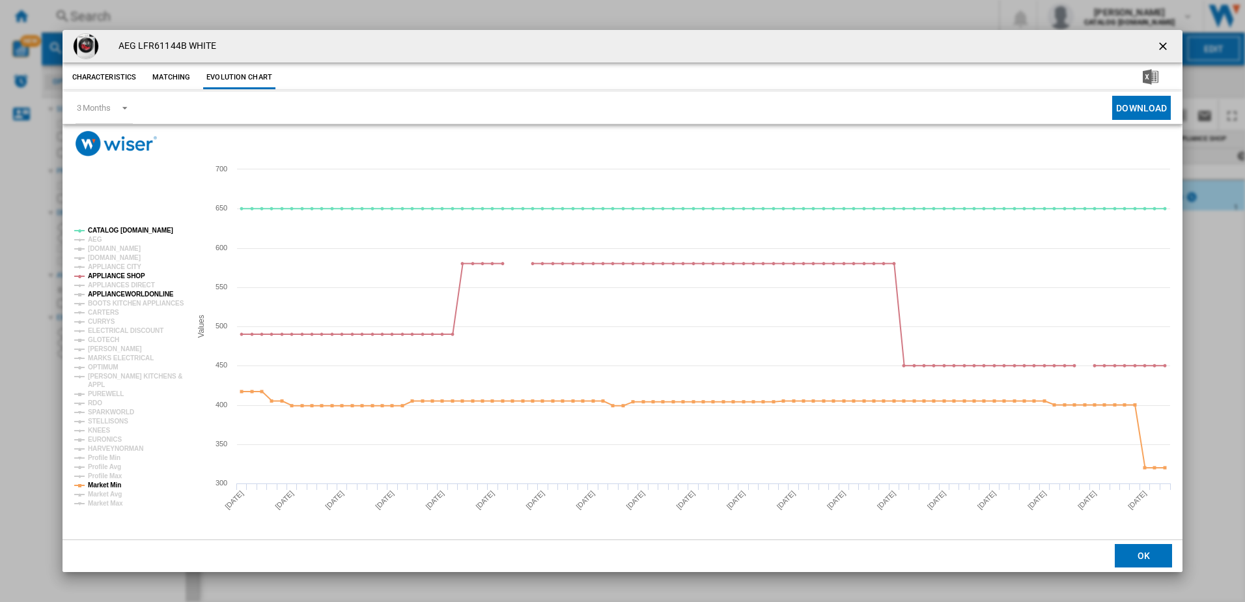
click at [109, 294] on tspan "APPLIANCEWORLDONLINE" at bounding box center [131, 293] width 86 height 7
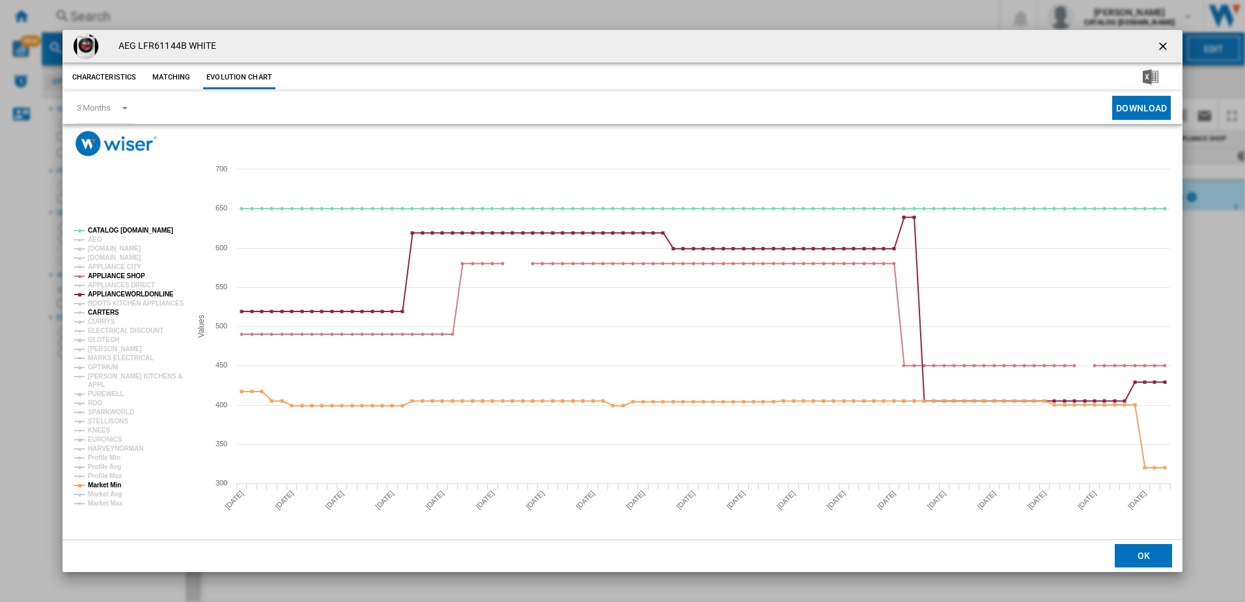
click at [111, 309] on tspan "CARTERS" at bounding box center [103, 312] width 31 height 7
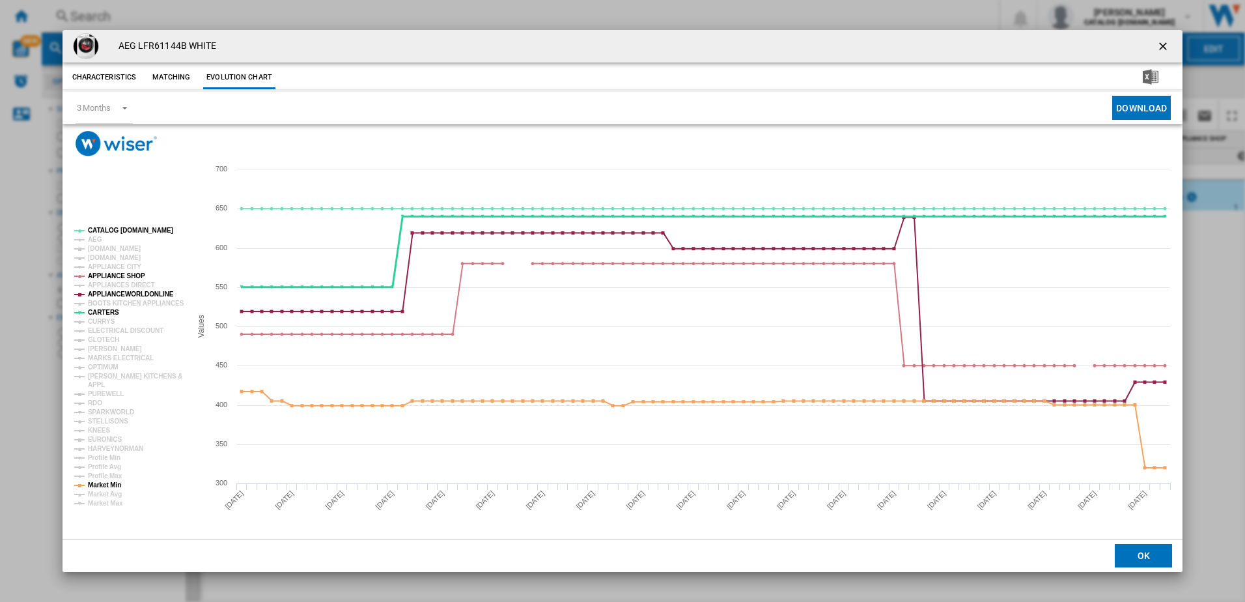
click at [105, 309] on tspan "CARTERS" at bounding box center [103, 312] width 31 height 7
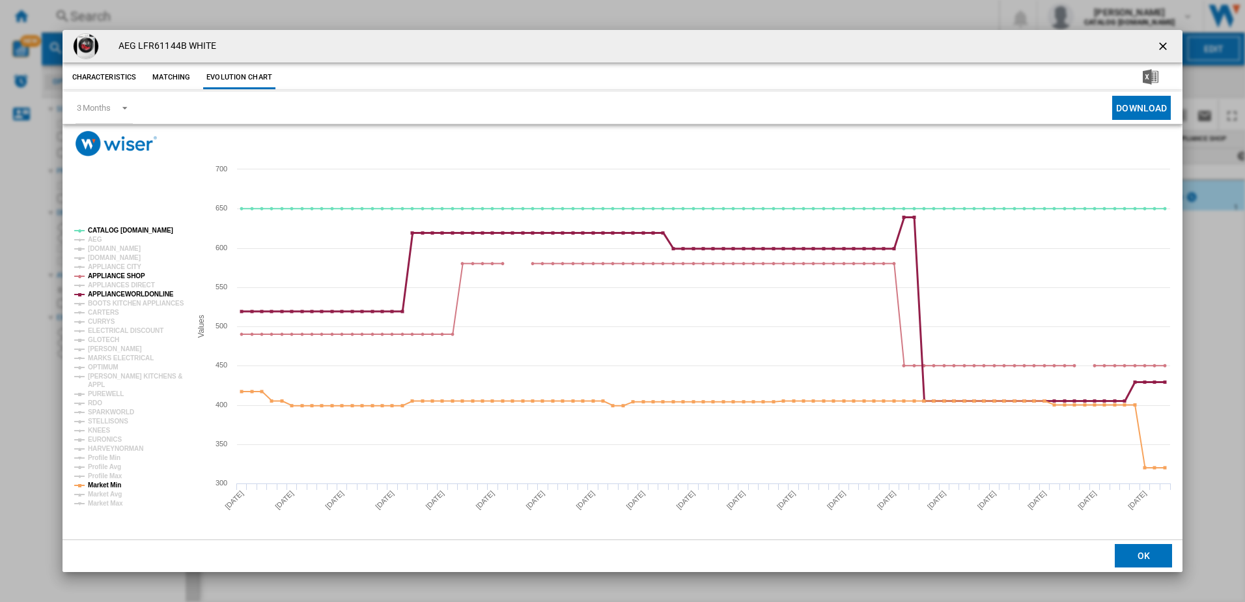
click at [104, 296] on tspan "APPLIANCEWORLDONLINE" at bounding box center [131, 293] width 86 height 7
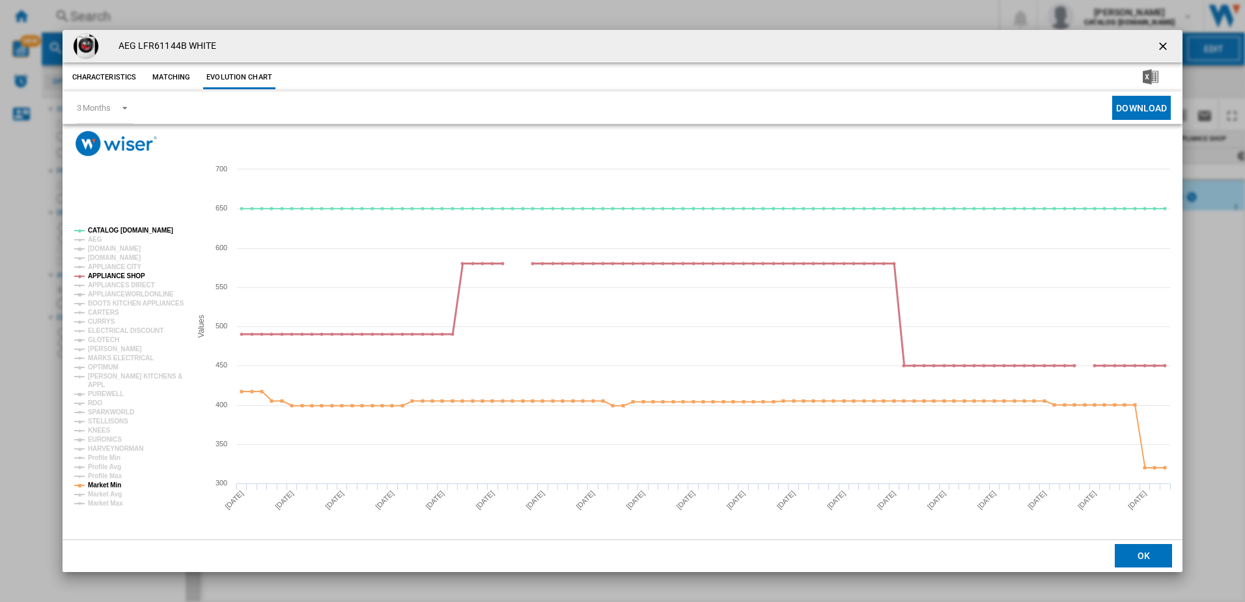
click at [100, 275] on tspan "APPLIANCE SHOP" at bounding box center [116, 275] width 57 height 7
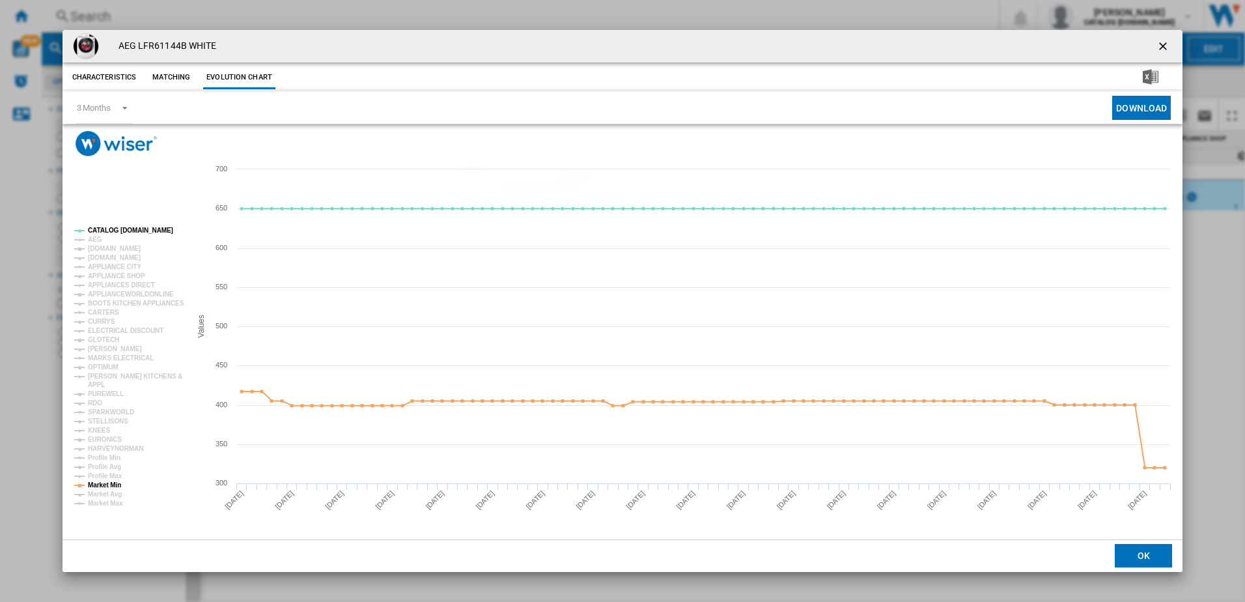
click at [1165, 40] on ng-md-icon "getI18NText('BUTTONS.CLOSE_DIALOG')" at bounding box center [1164, 48] width 16 height 16
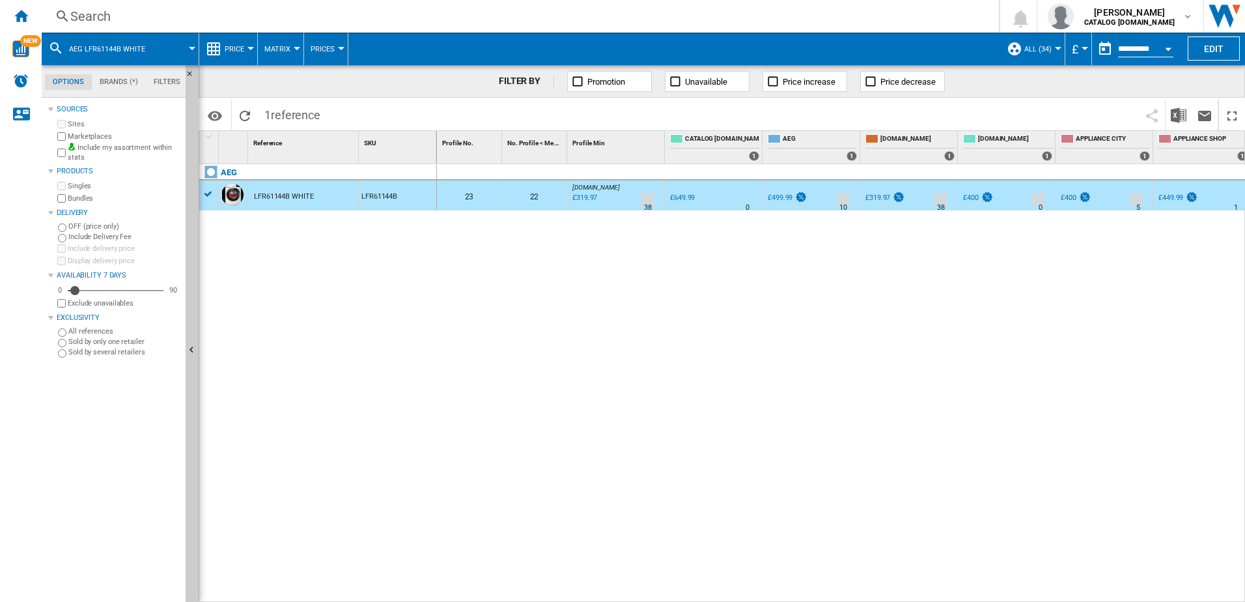
click at [1053, 46] on button "ALL (34)" at bounding box center [1041, 49] width 34 height 33
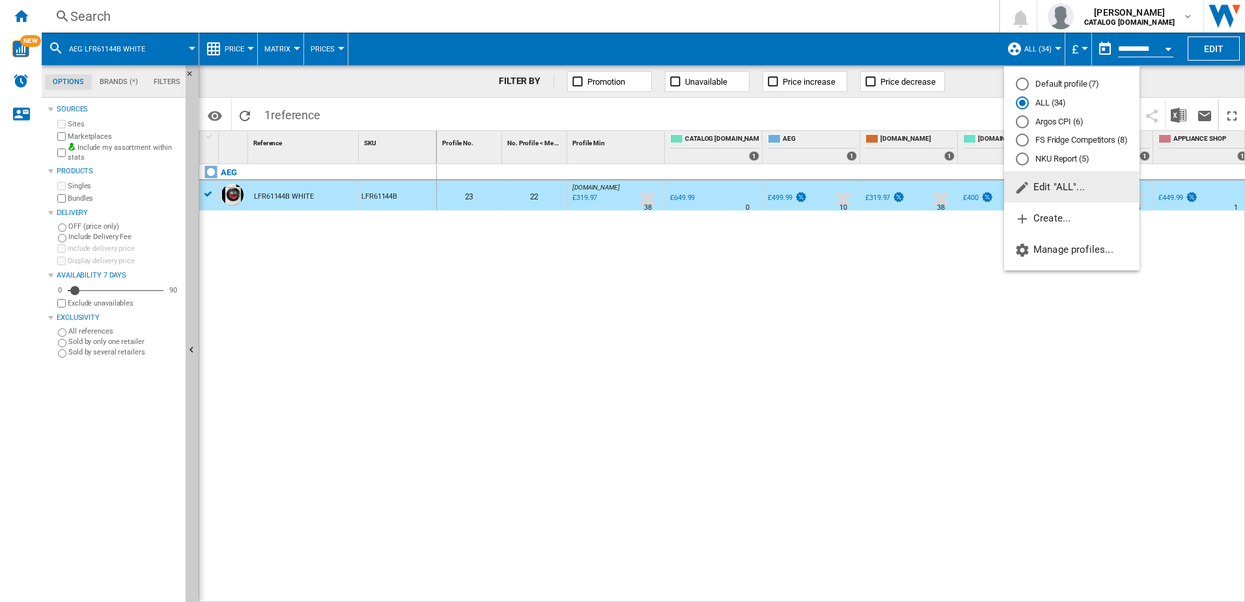
click at [1061, 188] on span "Edit "ALL"..." at bounding box center [1049, 187] width 70 height 12
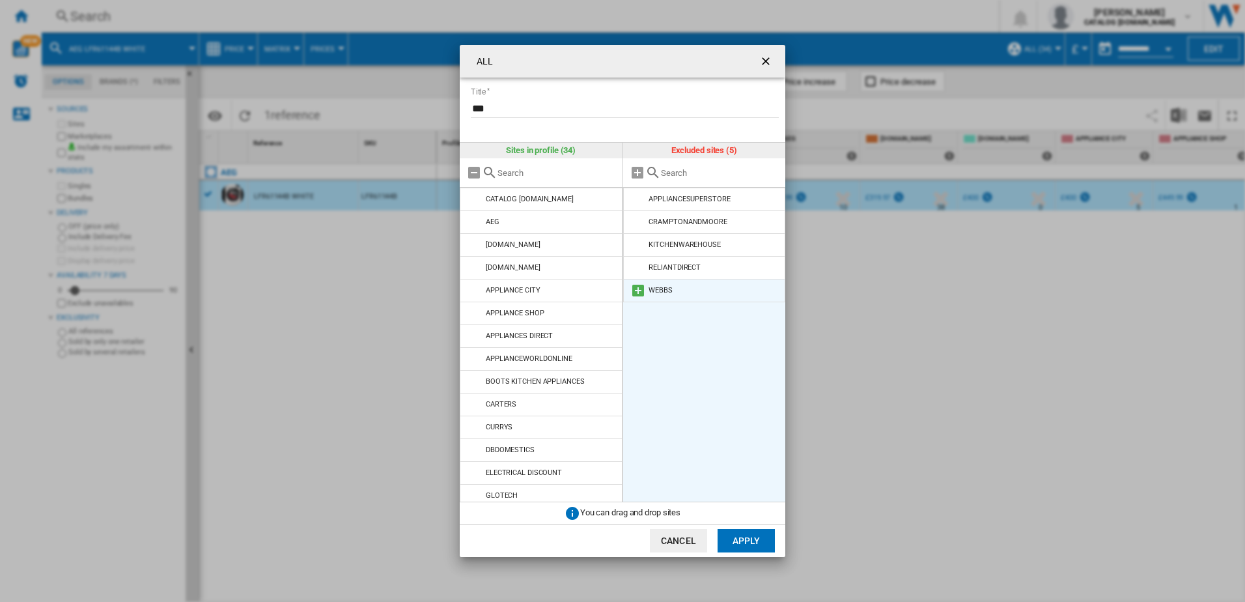
click at [641, 290] on md-icon at bounding box center [638, 291] width 16 height 16
click at [635, 268] on md-icon at bounding box center [638, 268] width 16 height 16
click at [636, 225] on md-icon at bounding box center [638, 222] width 16 height 16
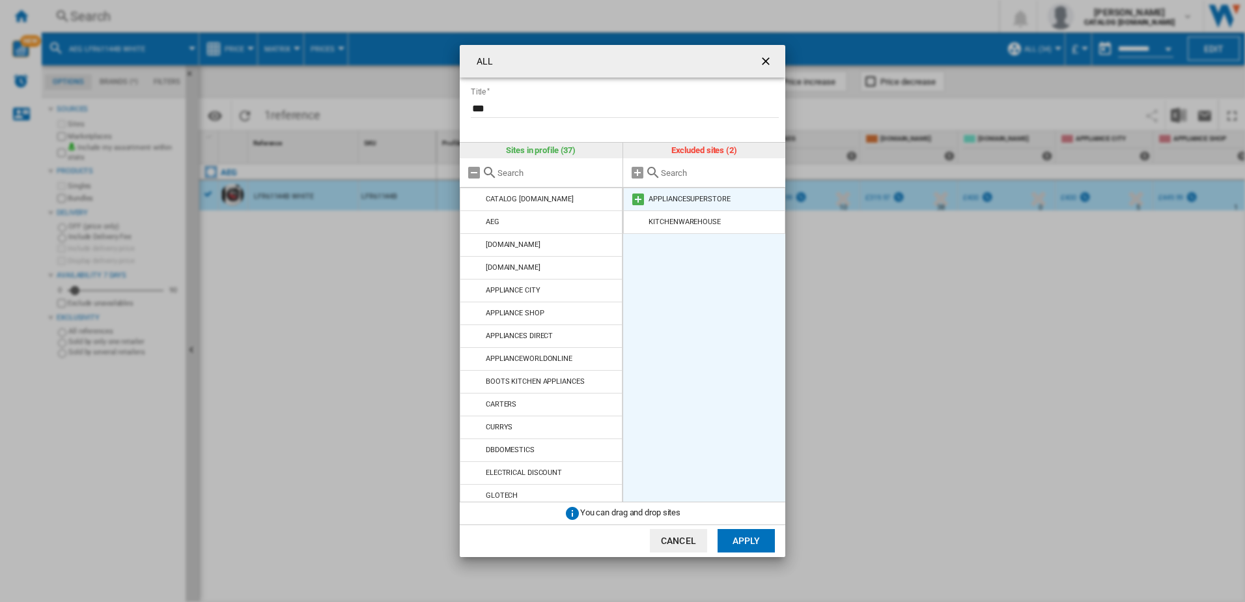
click at [635, 197] on md-icon at bounding box center [638, 199] width 16 height 16
click at [635, 201] on md-icon at bounding box center [638, 199] width 16 height 16
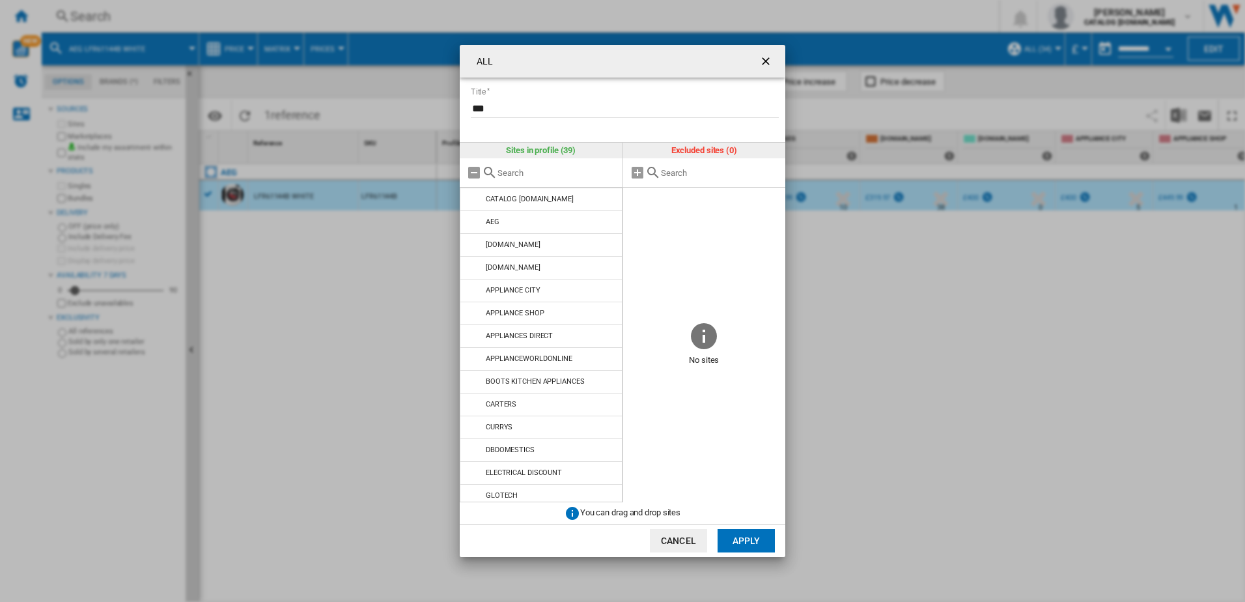
click at [749, 535] on button "Apply" at bounding box center [745, 540] width 57 height 23
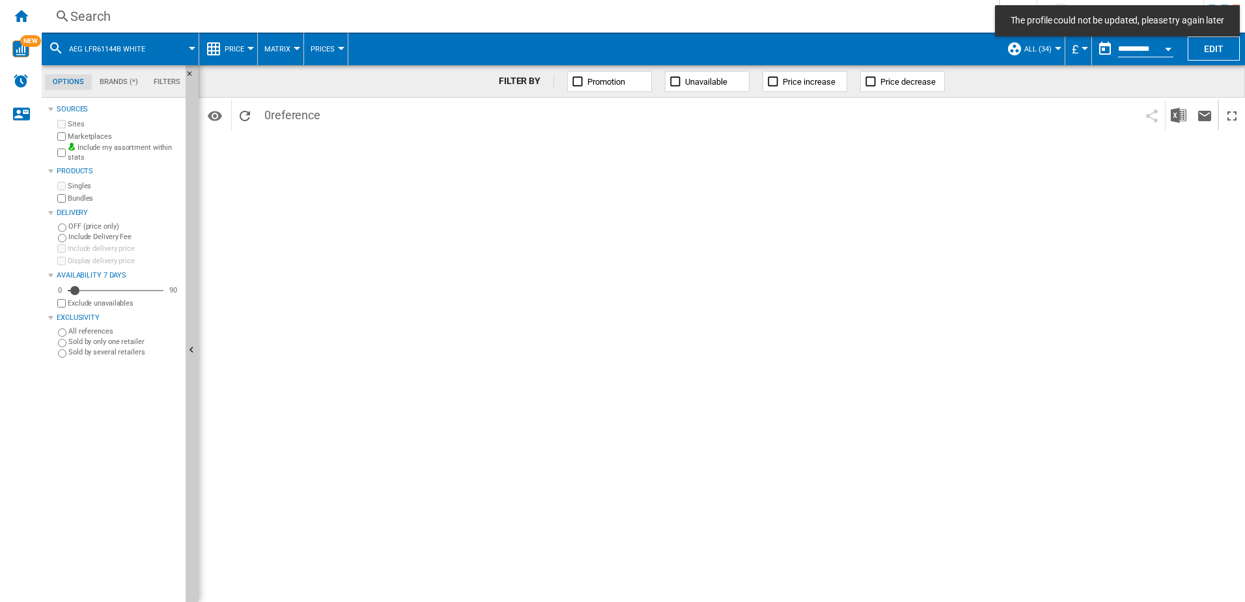
click at [1055, 47] on div at bounding box center [1058, 48] width 7 height 3
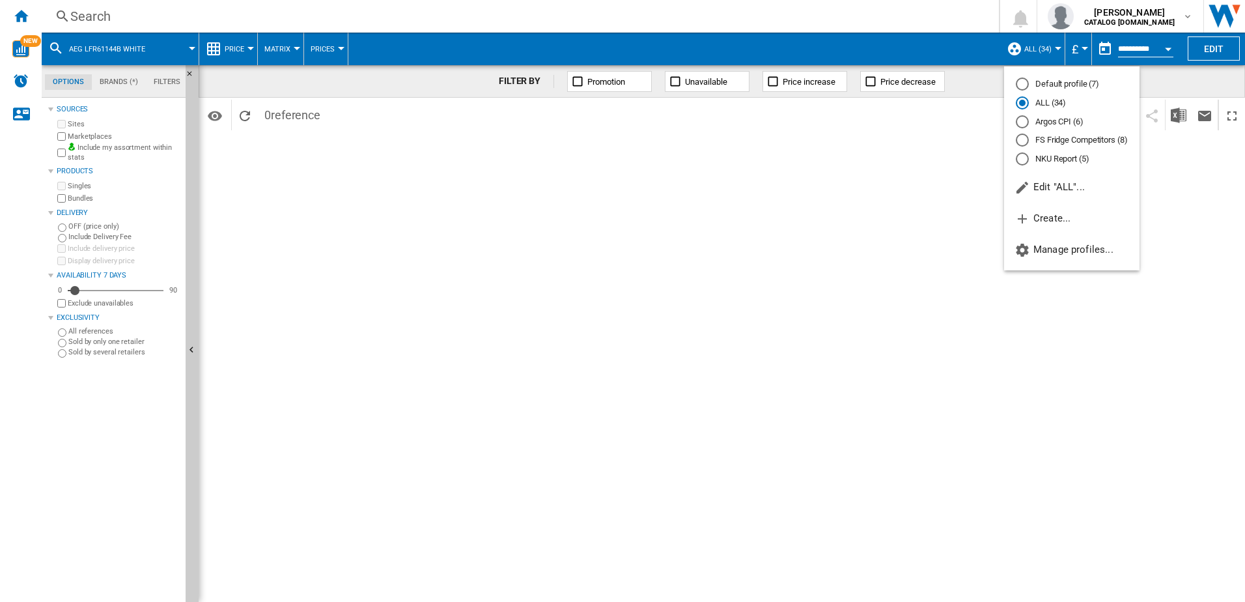
click at [1040, 103] on md-radio-button "ALL (34)" at bounding box center [1072, 103] width 112 height 12
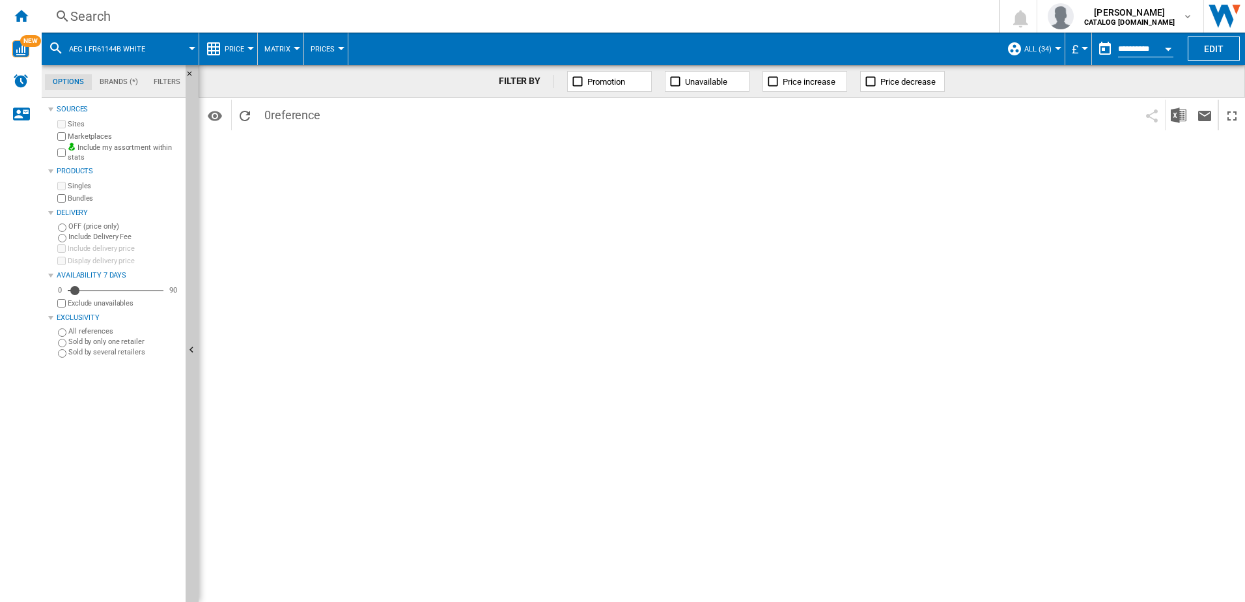
click at [752, 273] on div "FILTER BY Promotion Unavailable Price increase Price decrease Identifiers SKU -…" at bounding box center [722, 333] width 1046 height 536
